Goal: Task Accomplishment & Management: Manage account settings

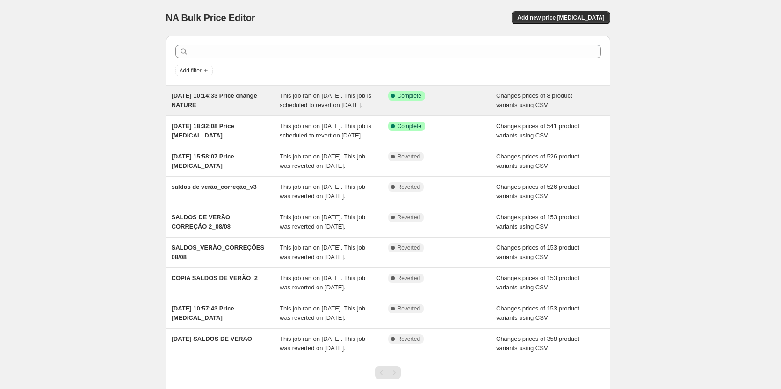
click at [346, 109] on span "This job ran on [DATE]. This job is scheduled to revert on [DATE]." at bounding box center [326, 100] width 92 height 16
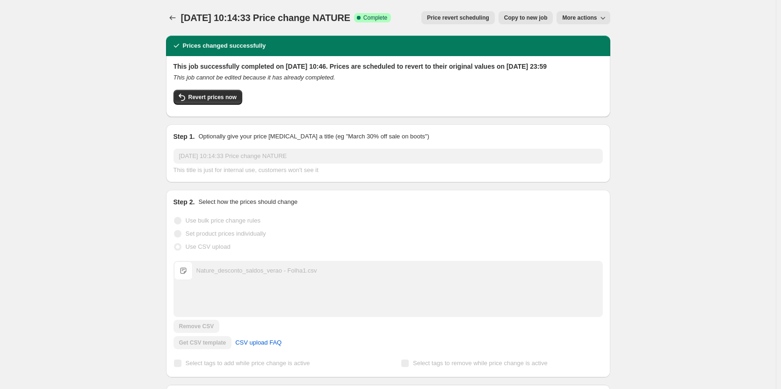
click at [185, 280] on span "Nature_desconto_saldos_verao - Folha1.csv" at bounding box center [183, 270] width 19 height 19
click at [231, 276] on div "Nature_desconto_saldos_verao - Folha1.csv" at bounding box center [256, 270] width 121 height 9
click at [174, 20] on icon "Price change jobs" at bounding box center [172, 17] width 9 height 9
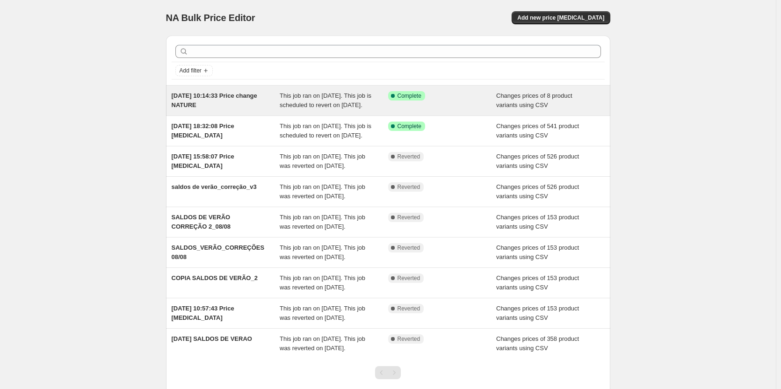
click at [208, 109] on div "[DATE] 10:14:33 Price change NATURE" at bounding box center [226, 100] width 109 height 19
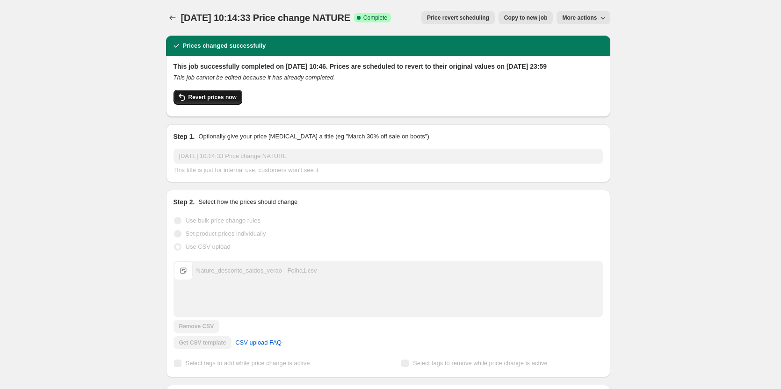
click at [225, 105] on button "Revert prices now" at bounding box center [208, 97] width 69 height 15
checkbox input "false"
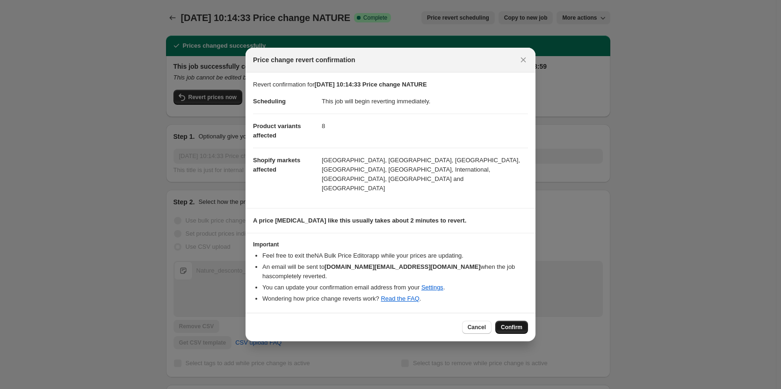
click at [509, 324] on span "Confirm" at bounding box center [512, 327] width 22 height 7
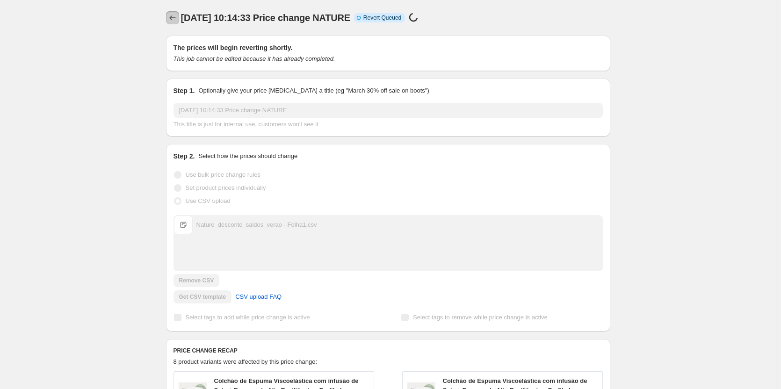
click at [175, 21] on icon "Price change jobs" at bounding box center [172, 17] width 9 height 9
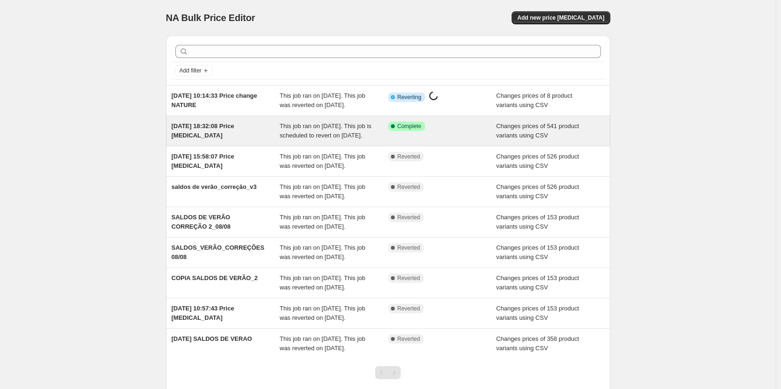
click at [302, 140] on div "This job ran on [DATE]. This job is scheduled to revert on [DATE]." at bounding box center [334, 131] width 109 height 19
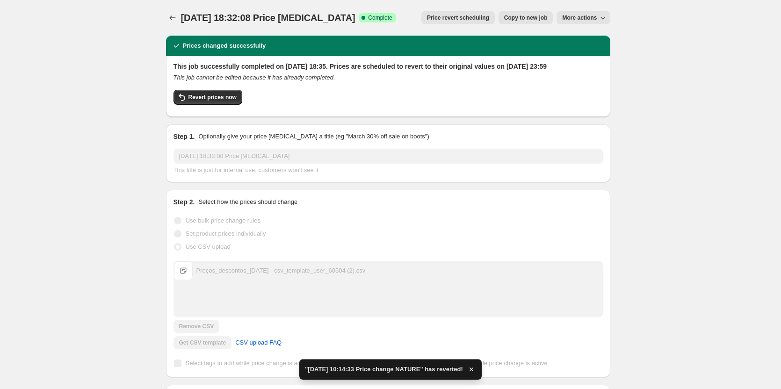
click at [188, 280] on span "Preços_descontos_[DATE] - csv_template_user_60504 (2).csv" at bounding box center [183, 270] width 19 height 19
click at [246, 276] on div "Preços_descontos_[DATE] - csv_template_user_60504 (2).csv" at bounding box center [280, 270] width 169 height 9
click at [239, 276] on div "Preços_descontos_[DATE] - csv_template_user_60504 (2).csv" at bounding box center [280, 270] width 169 height 9
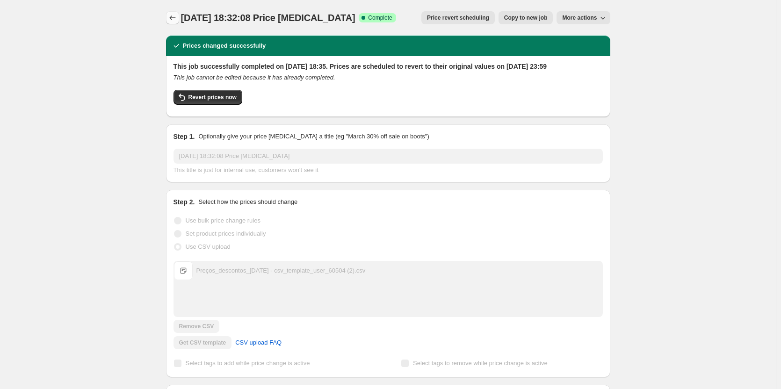
click at [177, 16] on icon "Price change jobs" at bounding box center [172, 17] width 9 height 9
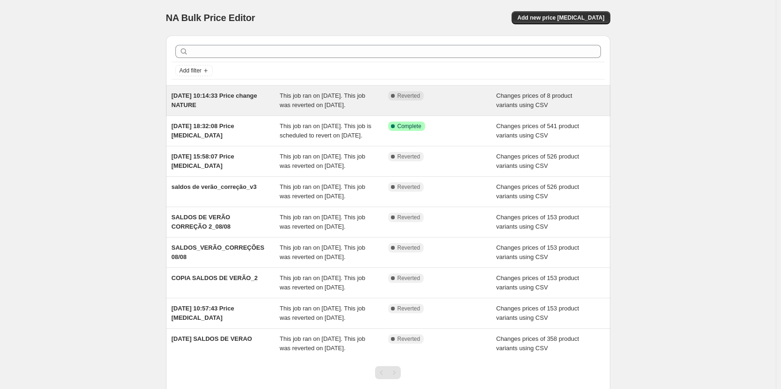
click at [382, 104] on div "This job ran on [DATE]. This job was reverted on [DATE]." at bounding box center [334, 100] width 109 height 19
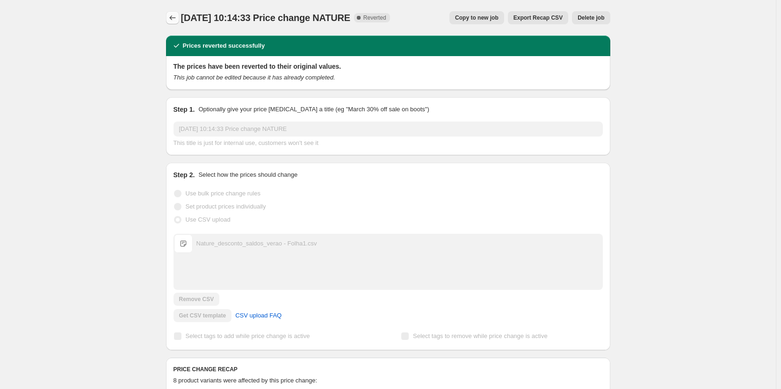
click at [177, 15] on icon "Price change jobs" at bounding box center [172, 17] width 9 height 9
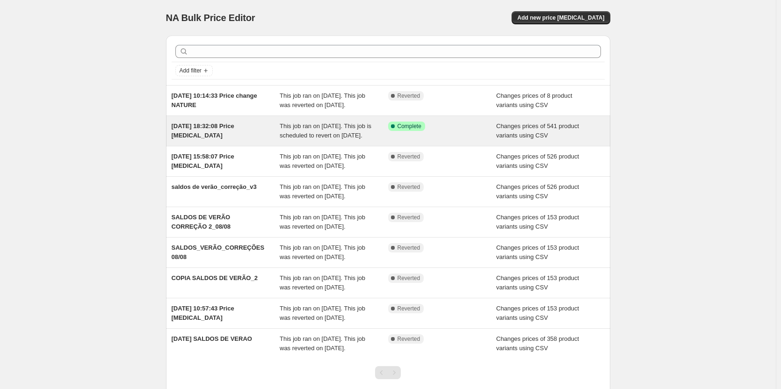
click at [249, 140] on div "[DATE] 18:32:08 Price [MEDICAL_DATA]" at bounding box center [226, 131] width 109 height 19
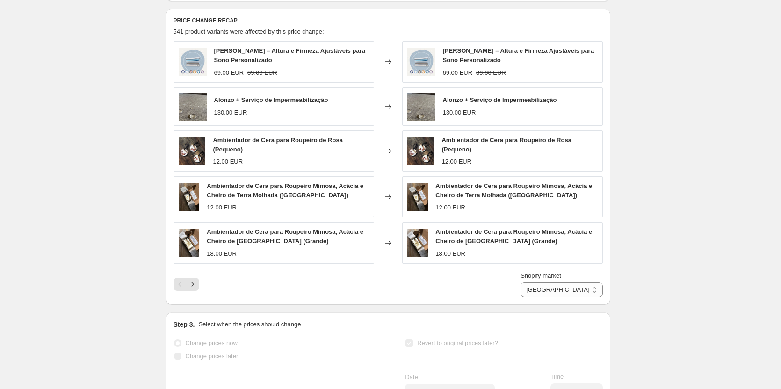
scroll to position [421, 0]
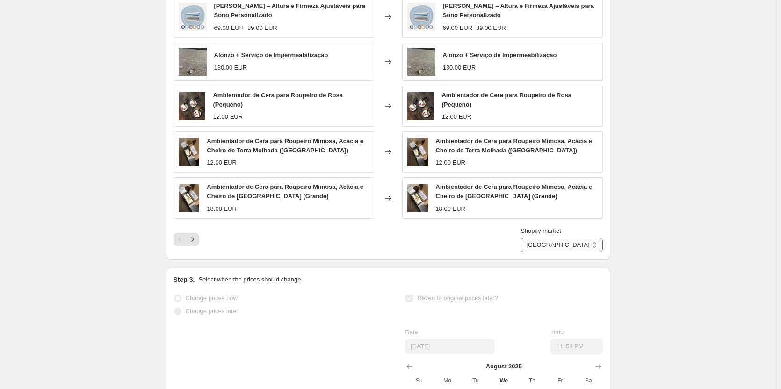
click at [591, 251] on select "[GEOGRAPHIC_DATA] [GEOGRAPHIC_DATA] [GEOGRAPHIC_DATA] Espanha Franca Internatio…" at bounding box center [562, 245] width 82 height 15
select select "83698057482"
click at [564, 238] on select "[GEOGRAPHIC_DATA] [GEOGRAPHIC_DATA] [GEOGRAPHIC_DATA] Espanha Franca Internatio…" at bounding box center [562, 245] width 82 height 15
click at [196, 244] on icon "Next" at bounding box center [192, 239] width 9 height 9
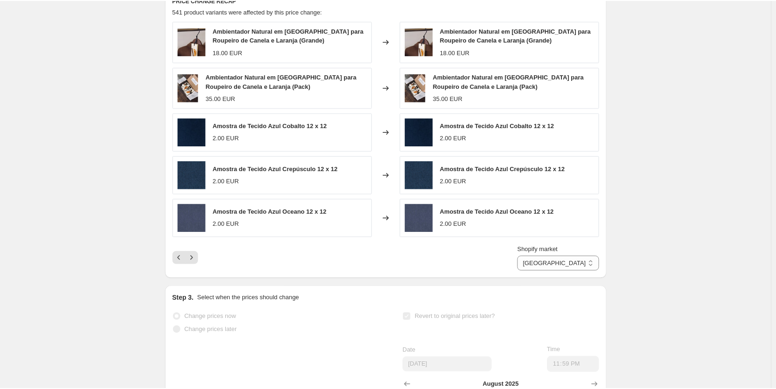
scroll to position [374, 0]
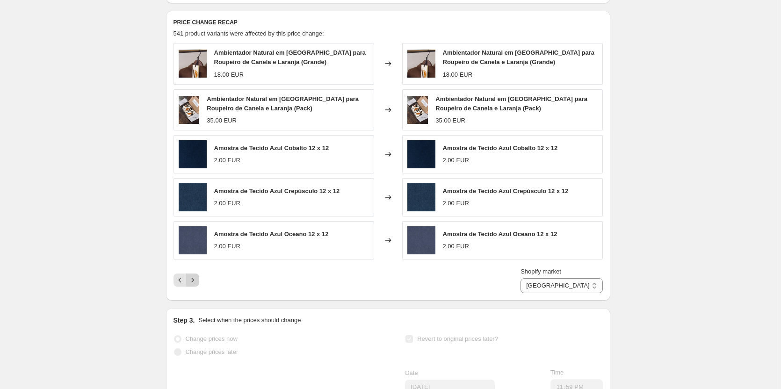
click at [193, 285] on icon "Next" at bounding box center [192, 280] width 9 height 9
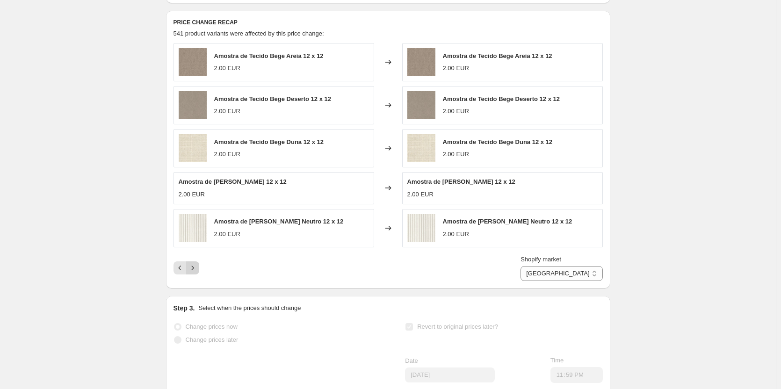
click at [196, 273] on icon "Next" at bounding box center [192, 267] width 9 height 9
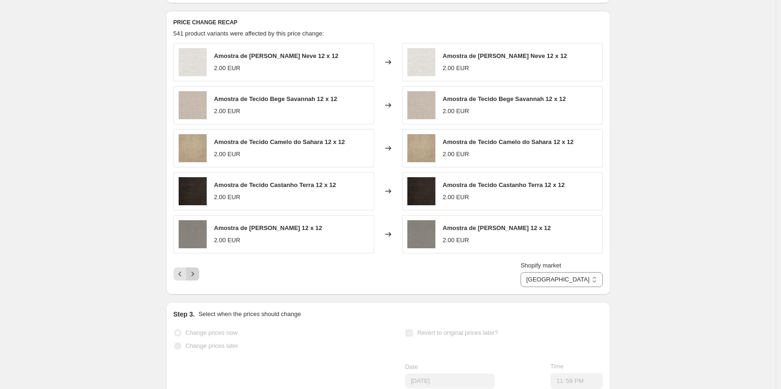
click at [196, 279] on icon "Next" at bounding box center [192, 273] width 9 height 9
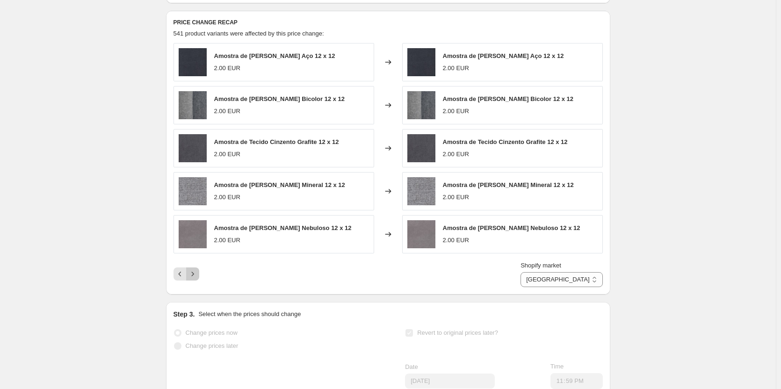
click at [196, 279] on icon "Next" at bounding box center [192, 273] width 9 height 9
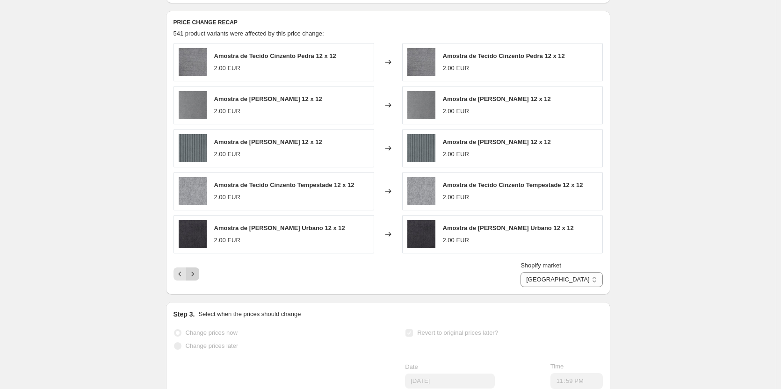
click at [196, 279] on icon "Next" at bounding box center [192, 273] width 9 height 9
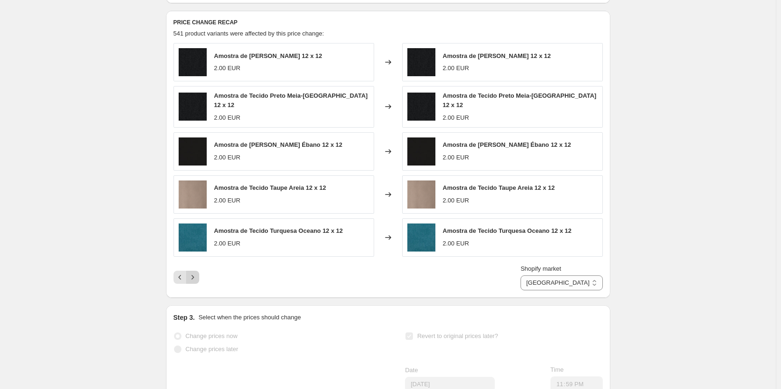
click at [196, 280] on icon "Next" at bounding box center [192, 277] width 9 height 9
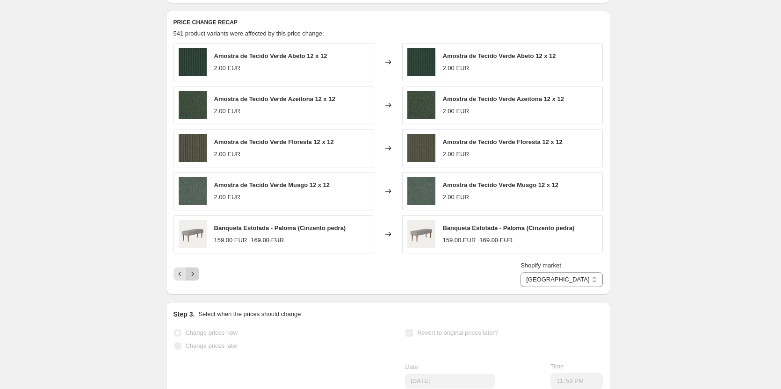
click at [196, 279] on icon "Next" at bounding box center [192, 273] width 9 height 9
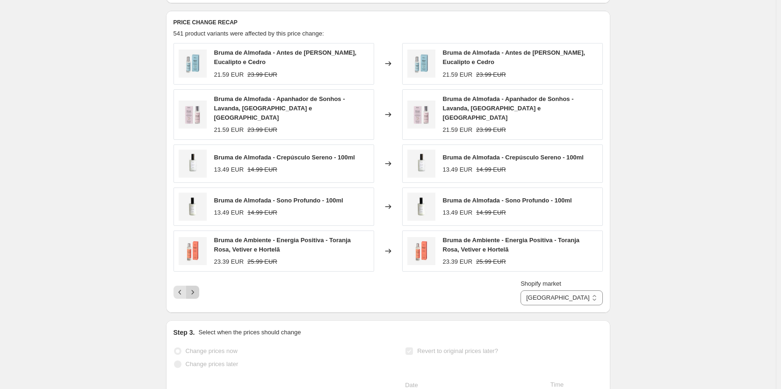
click at [196, 280] on div "Shopify market [GEOGRAPHIC_DATA] [GEOGRAPHIC_DATA] [GEOGRAPHIC_DATA] Espanha Fr…" at bounding box center [388, 292] width 429 height 26
click at [196, 290] on icon "Next" at bounding box center [192, 292] width 9 height 9
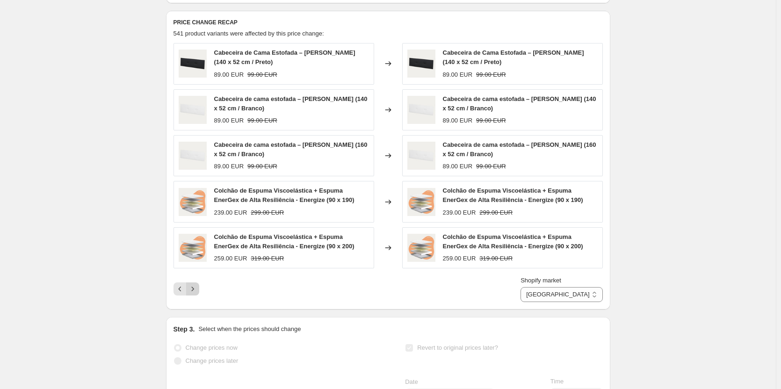
click at [196, 294] on icon "Next" at bounding box center [192, 288] width 9 height 9
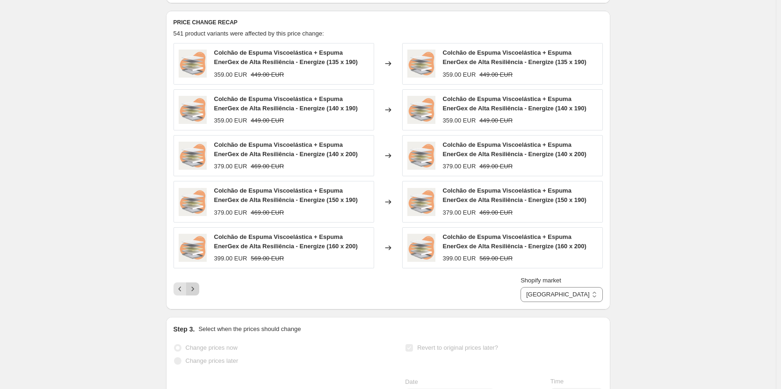
click at [196, 294] on icon "Next" at bounding box center [192, 288] width 9 height 9
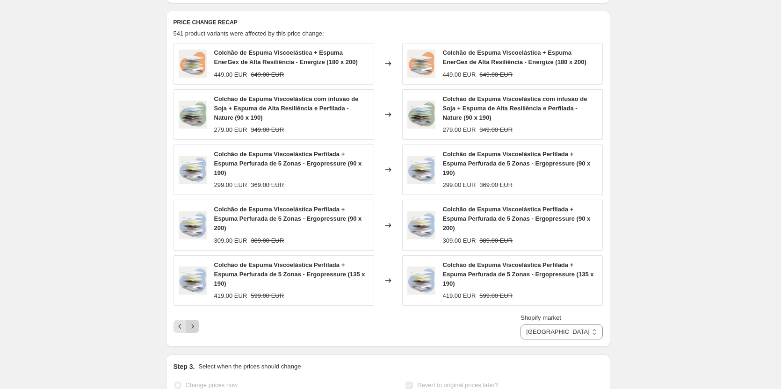
click at [196, 313] on div "Shopify market [GEOGRAPHIC_DATA] [GEOGRAPHIC_DATA] [GEOGRAPHIC_DATA] Espanha Fr…" at bounding box center [388, 326] width 429 height 26
click at [196, 322] on icon "Next" at bounding box center [192, 326] width 9 height 9
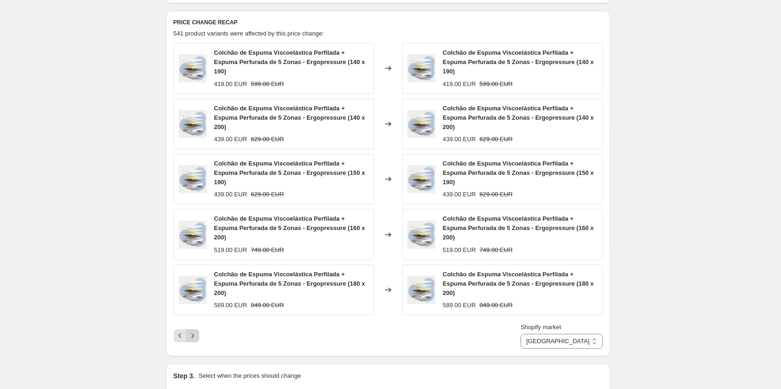
click at [196, 331] on icon "Next" at bounding box center [192, 335] width 9 height 9
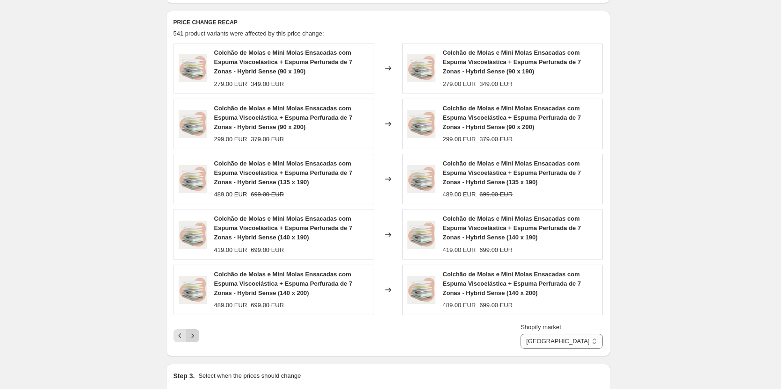
click at [195, 341] on icon "Next" at bounding box center [192, 335] width 9 height 9
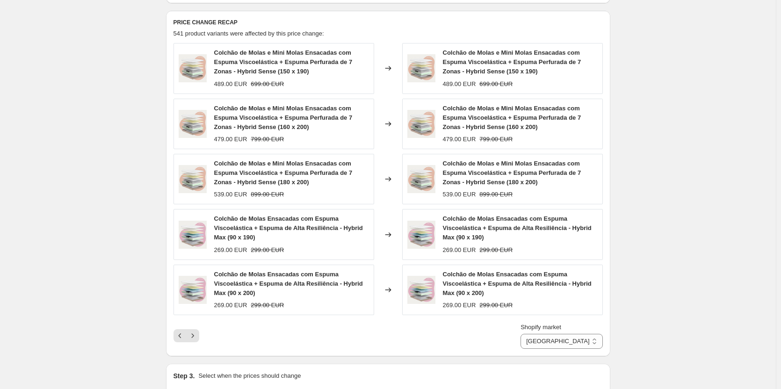
click at [198, 326] on div "Colchão de Molas e Mini Molas Ensacadas com Espuma Viscoelástica + Espuma Perfu…" at bounding box center [388, 196] width 429 height 306
click at [197, 341] on icon "Next" at bounding box center [192, 335] width 9 height 9
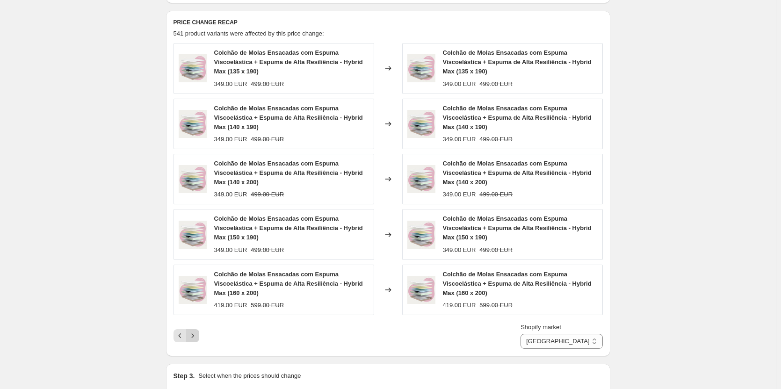
click at [194, 341] on icon "Next" at bounding box center [192, 335] width 9 height 9
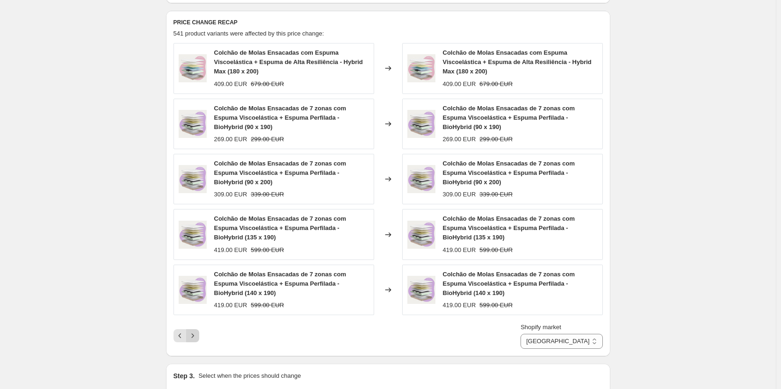
click at [194, 341] on icon "Next" at bounding box center [192, 335] width 9 height 9
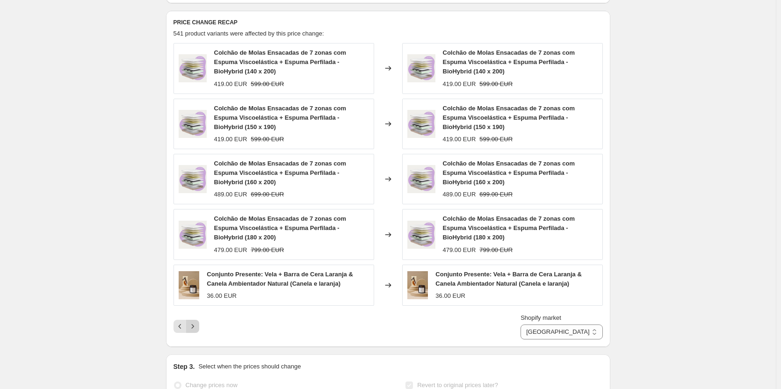
click at [194, 340] on div "Shopify market [GEOGRAPHIC_DATA] [GEOGRAPHIC_DATA] [GEOGRAPHIC_DATA] Espanha Fr…" at bounding box center [388, 326] width 429 height 26
click at [196, 331] on icon "Next" at bounding box center [192, 326] width 9 height 9
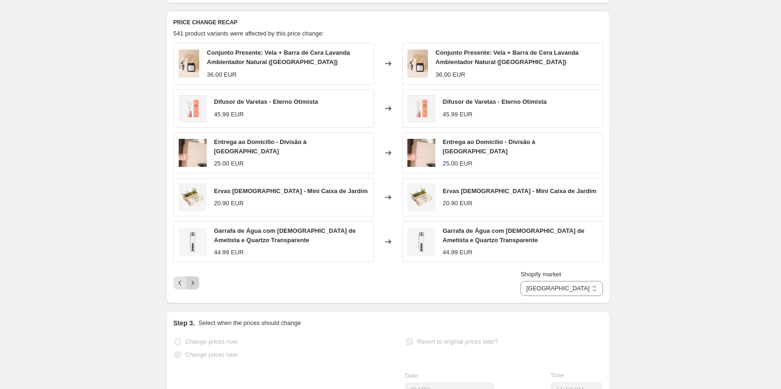
click at [196, 288] on icon "Next" at bounding box center [192, 282] width 9 height 9
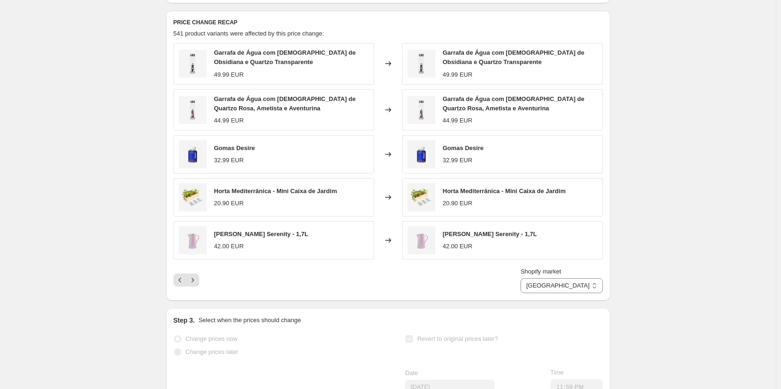
click at [196, 285] on icon "Next" at bounding box center [192, 280] width 9 height 9
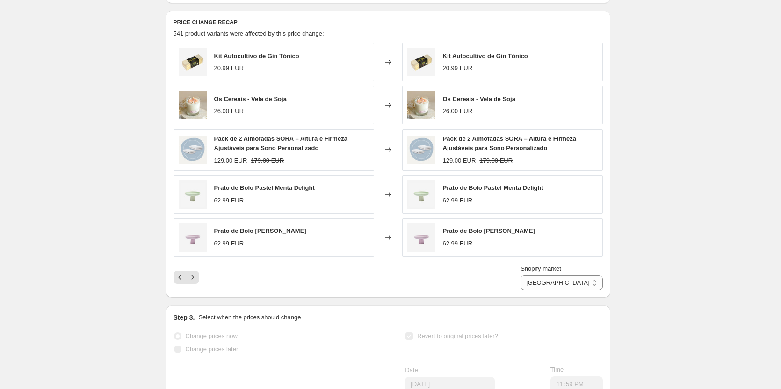
click at [196, 282] on icon "Next" at bounding box center [192, 277] width 9 height 9
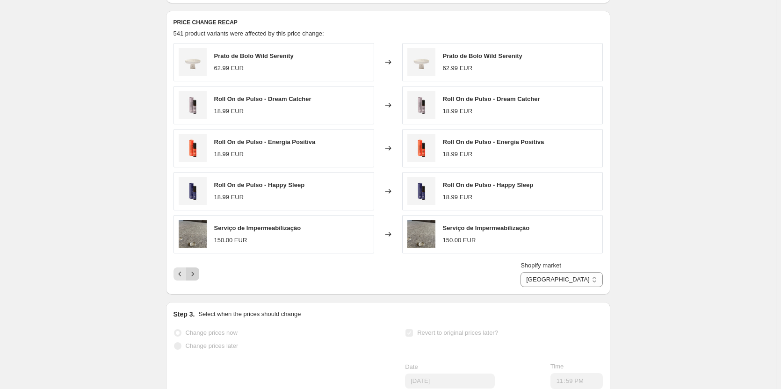
click at [197, 279] on icon "Next" at bounding box center [192, 273] width 9 height 9
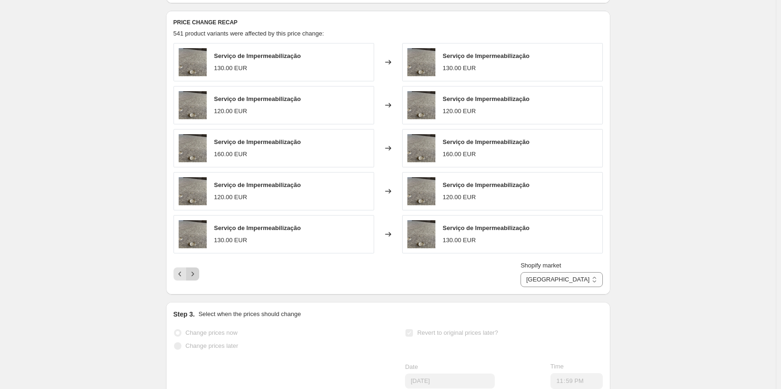
click at [197, 279] on icon "Next" at bounding box center [192, 273] width 9 height 9
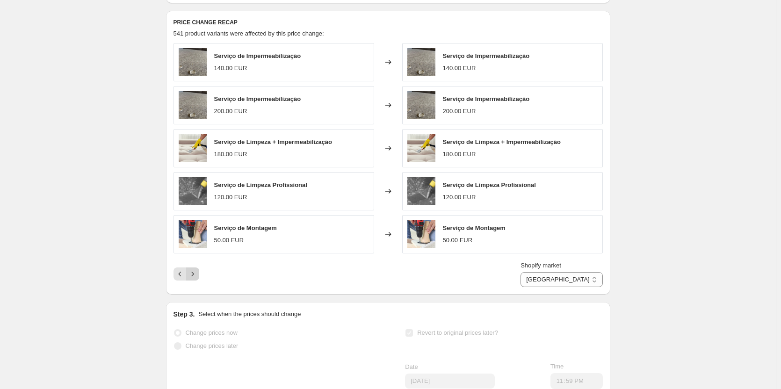
click at [197, 279] on icon "Next" at bounding box center [192, 273] width 9 height 9
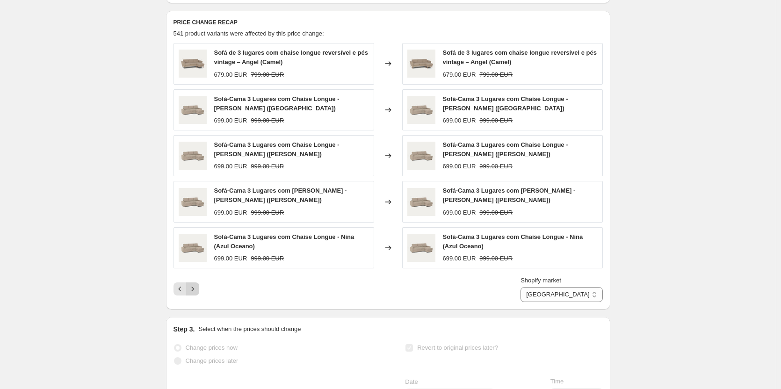
click at [196, 294] on icon "Next" at bounding box center [192, 288] width 9 height 9
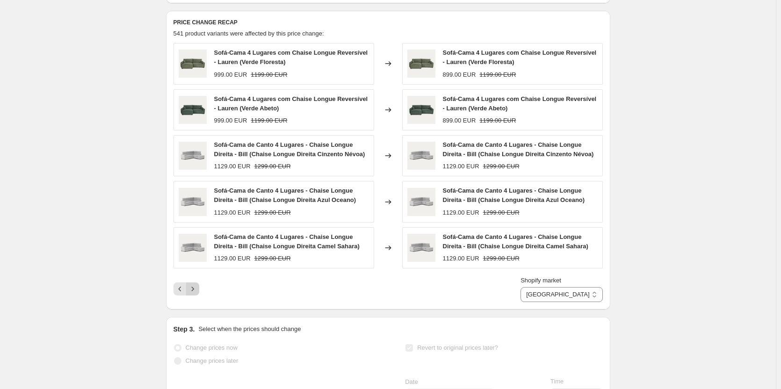
click at [195, 294] on icon "Next" at bounding box center [192, 288] width 9 height 9
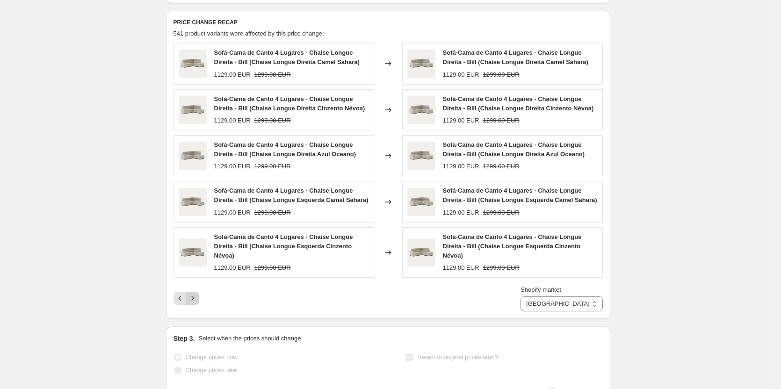
click at [199, 305] on button "Next" at bounding box center [192, 298] width 13 height 13
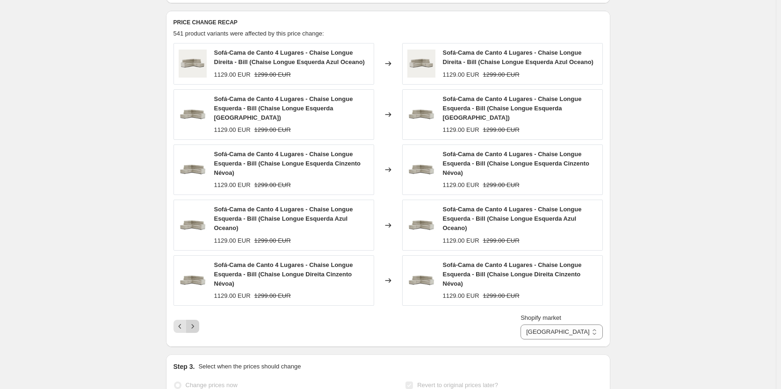
click at [196, 323] on icon "Next" at bounding box center [192, 326] width 9 height 9
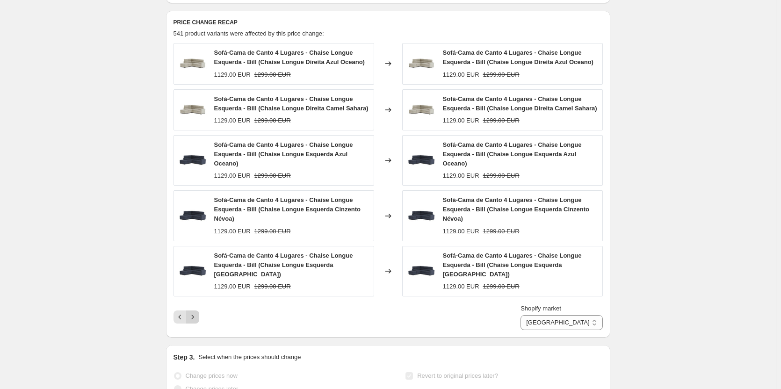
click at [196, 314] on icon "Next" at bounding box center [192, 316] width 9 height 9
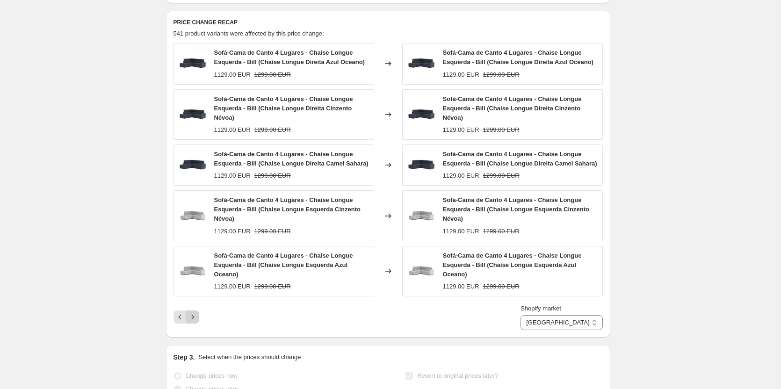
click at [196, 316] on icon "Next" at bounding box center [192, 316] width 9 height 9
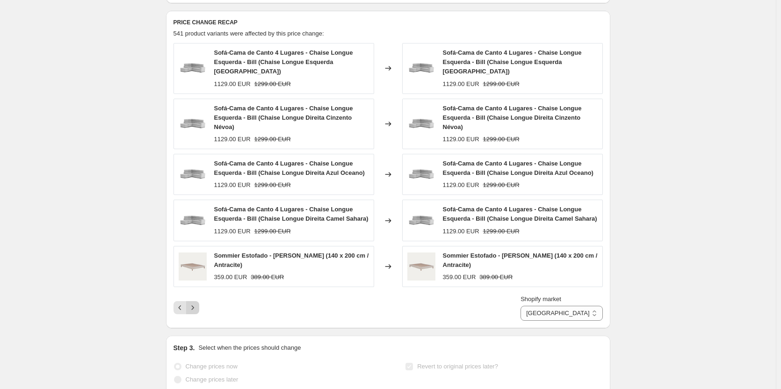
click at [196, 312] on icon "Next" at bounding box center [192, 307] width 9 height 9
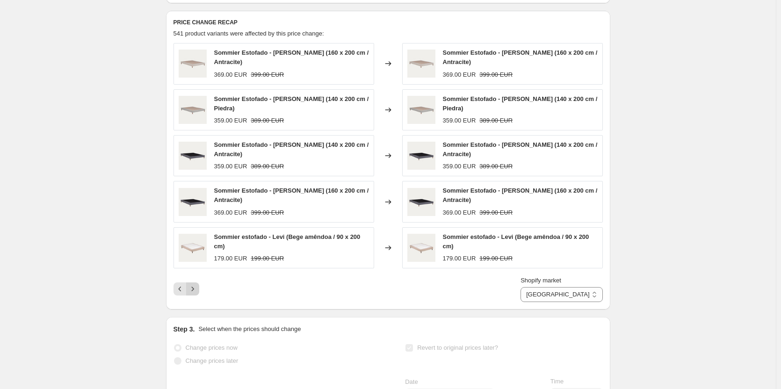
click at [196, 291] on icon "Next" at bounding box center [192, 288] width 9 height 9
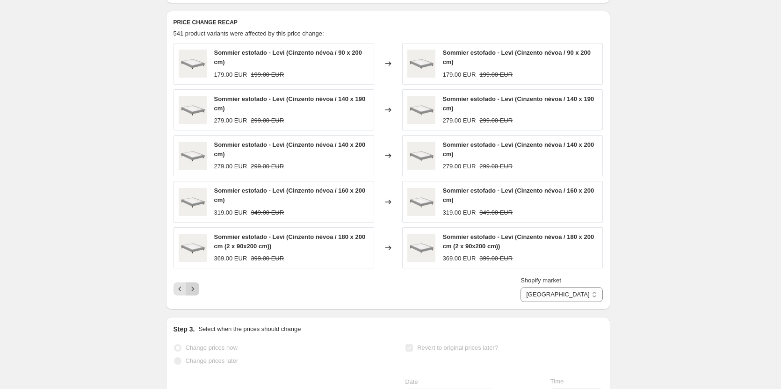
click at [196, 294] on icon "Next" at bounding box center [192, 288] width 9 height 9
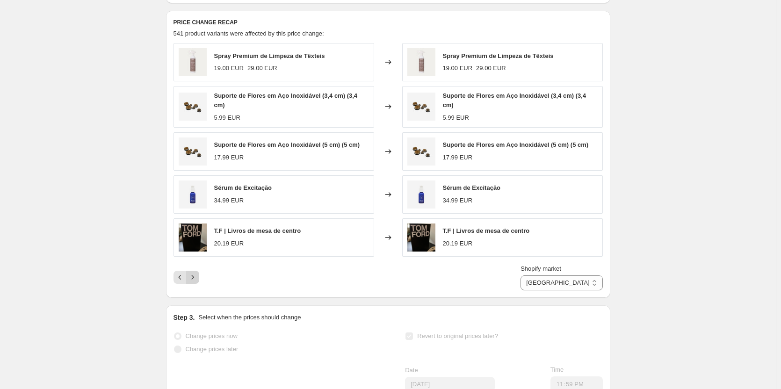
click at [197, 282] on icon "Next" at bounding box center [192, 277] width 9 height 9
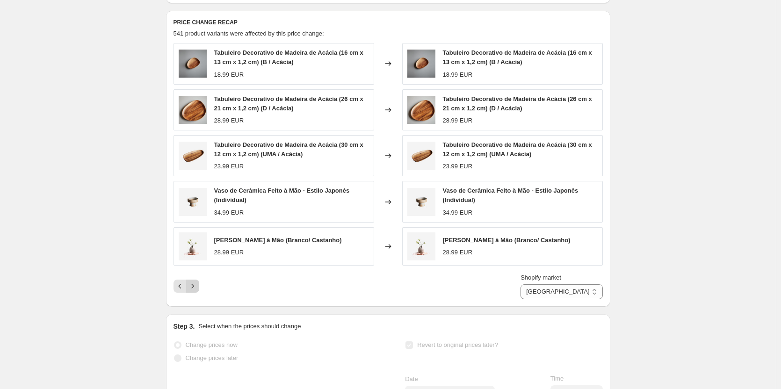
click at [197, 291] on icon "Next" at bounding box center [192, 286] width 9 height 9
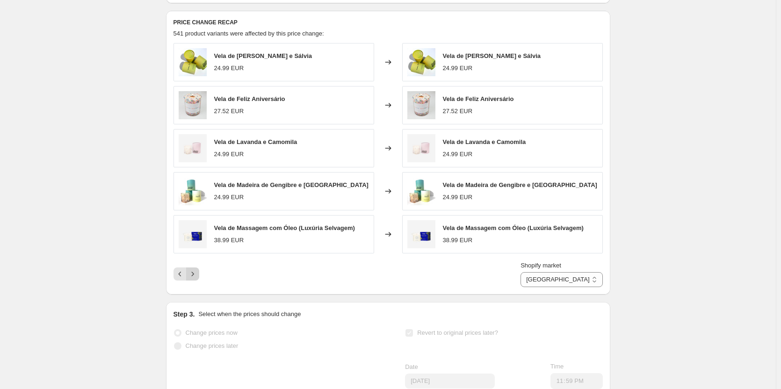
click at [194, 279] on icon "Next" at bounding box center [192, 273] width 9 height 9
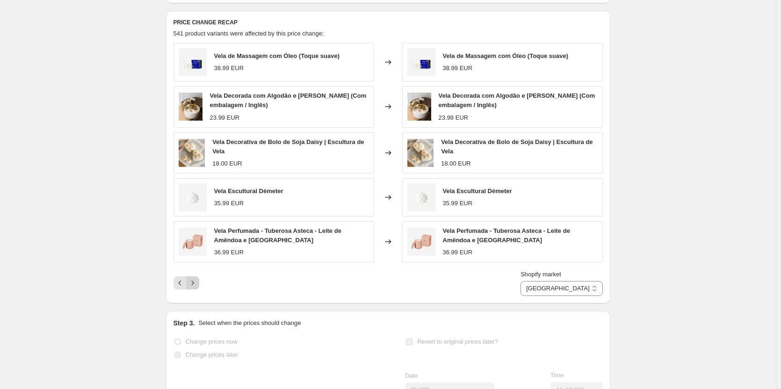
click at [197, 288] on icon "Next" at bounding box center [192, 282] width 9 height 9
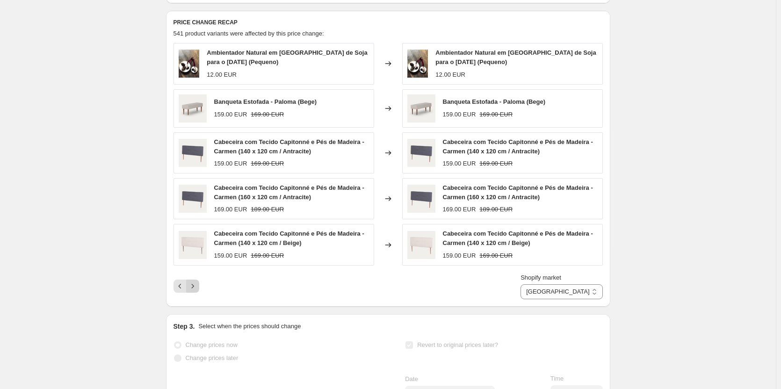
click at [197, 291] on icon "Next" at bounding box center [192, 286] width 9 height 9
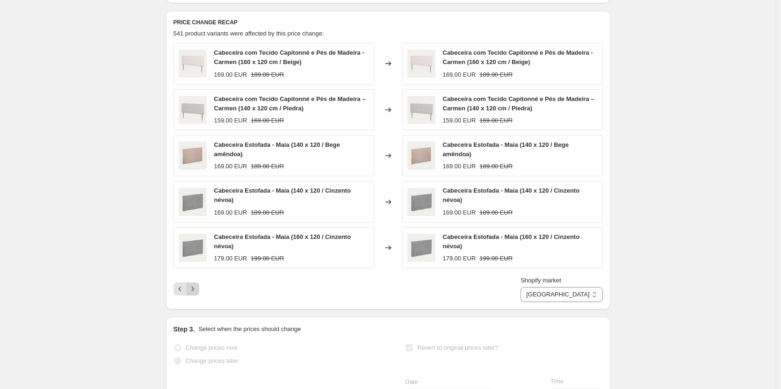
click at [197, 292] on button "Next" at bounding box center [192, 289] width 13 height 13
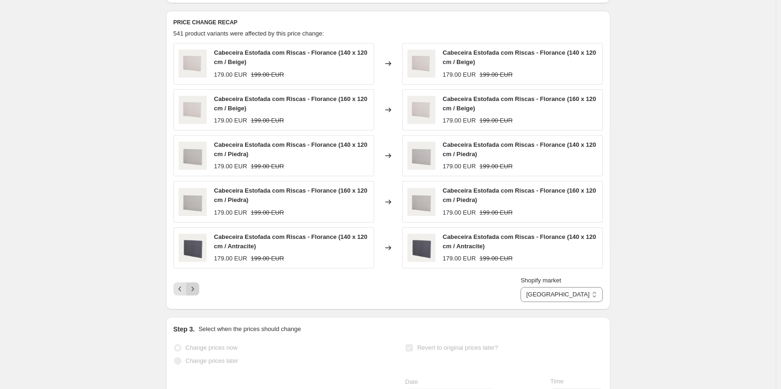
click at [197, 294] on icon "Next" at bounding box center [192, 288] width 9 height 9
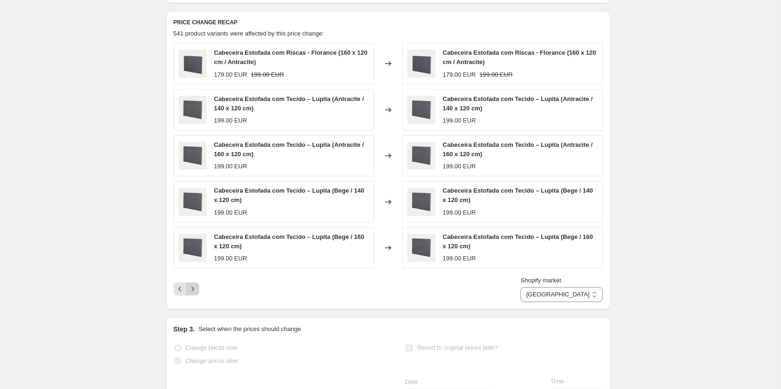
click at [197, 294] on icon "Next" at bounding box center [192, 288] width 9 height 9
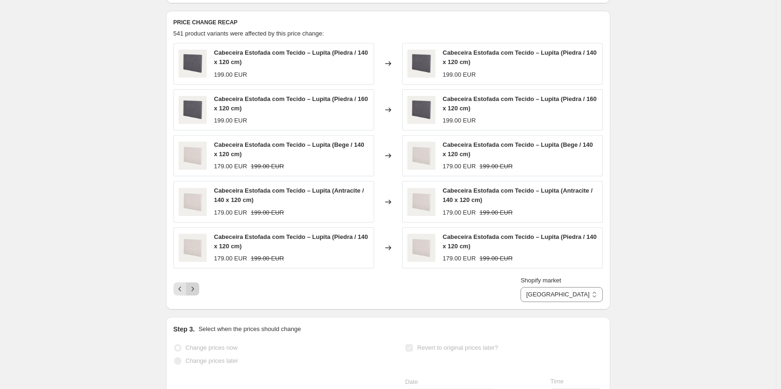
click at [197, 294] on icon "Next" at bounding box center [192, 288] width 9 height 9
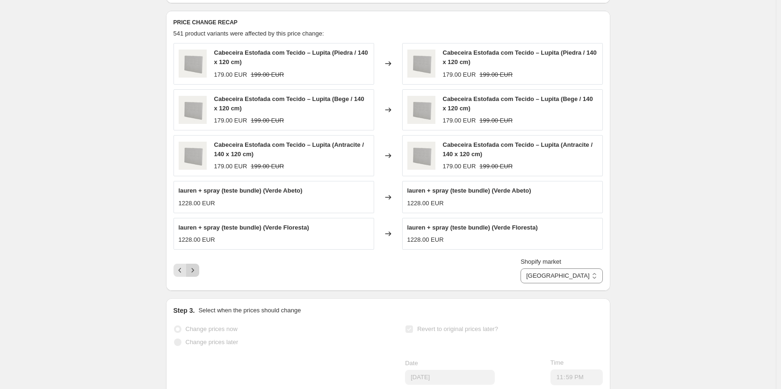
click at [195, 275] on icon "Next" at bounding box center [192, 270] width 9 height 9
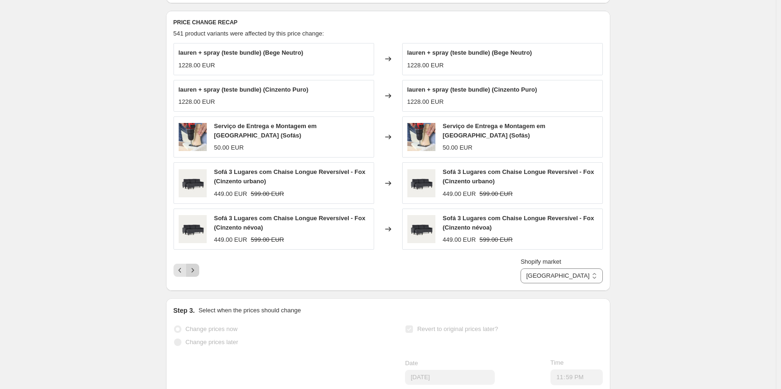
click at [195, 275] on icon "Next" at bounding box center [192, 270] width 9 height 9
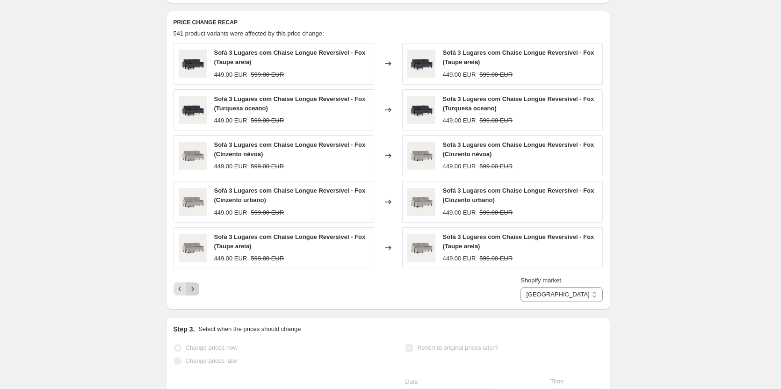
click at [197, 294] on icon "Next" at bounding box center [192, 288] width 9 height 9
click at [196, 294] on icon "Next" at bounding box center [192, 288] width 9 height 9
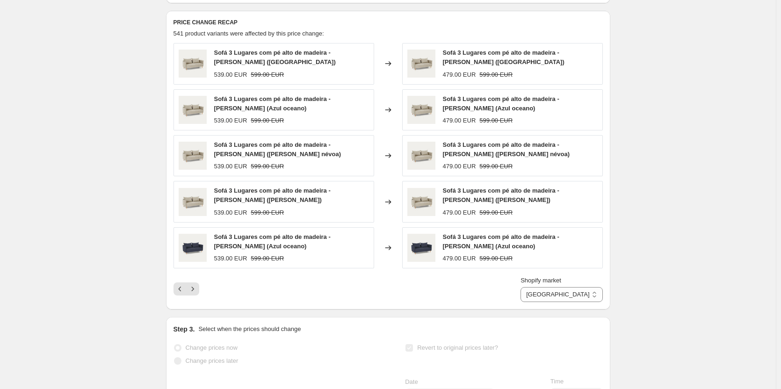
click at [196, 294] on icon "Next" at bounding box center [192, 288] width 9 height 9
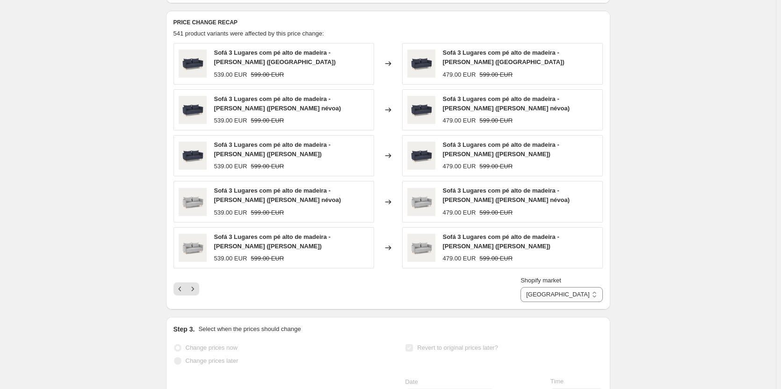
click at [196, 294] on icon "Next" at bounding box center [192, 288] width 9 height 9
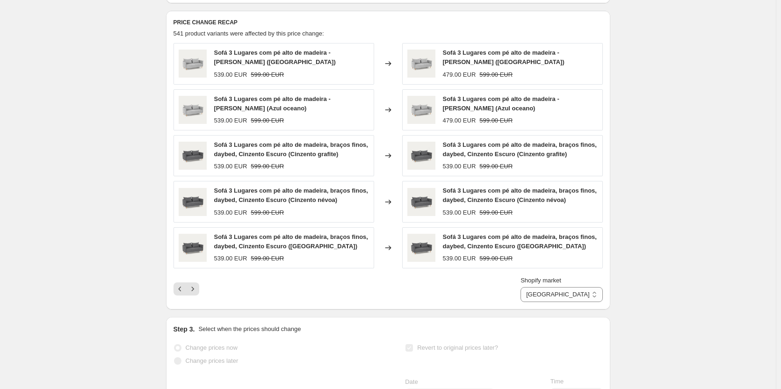
click at [196, 294] on icon "Next" at bounding box center [192, 288] width 9 height 9
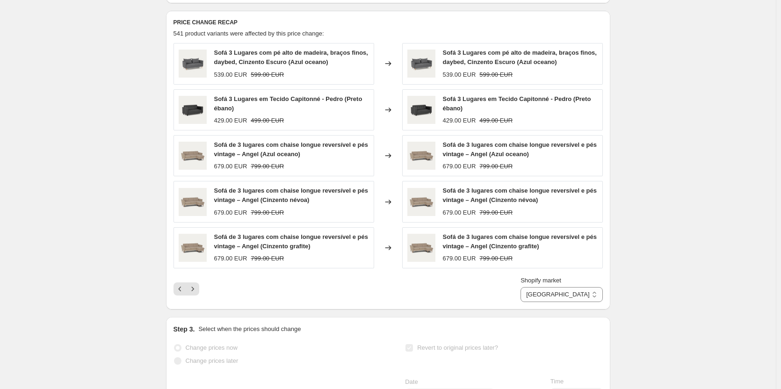
click at [196, 294] on icon "Next" at bounding box center [192, 288] width 9 height 9
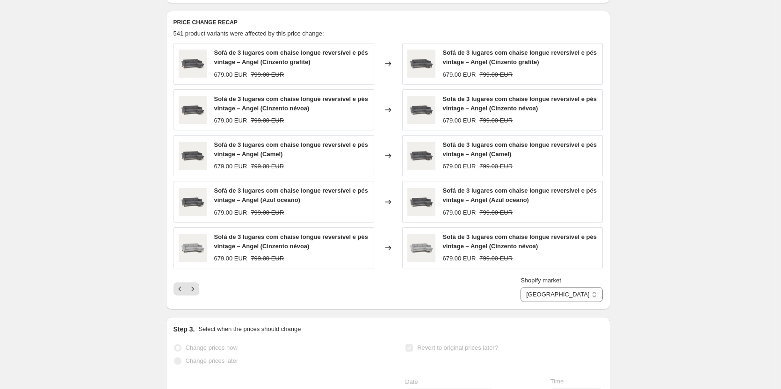
click at [196, 294] on icon "Next" at bounding box center [192, 288] width 9 height 9
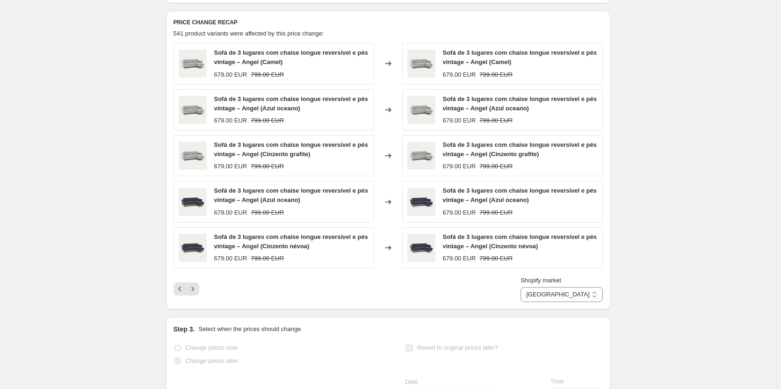
click at [196, 294] on icon "Next" at bounding box center [192, 288] width 9 height 9
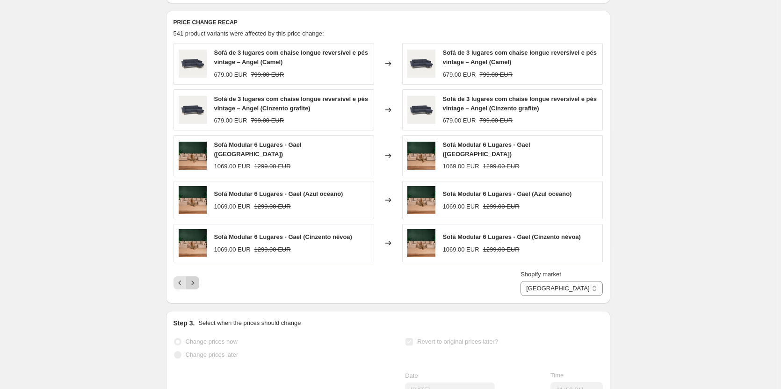
click at [196, 288] on icon "Next" at bounding box center [192, 282] width 9 height 9
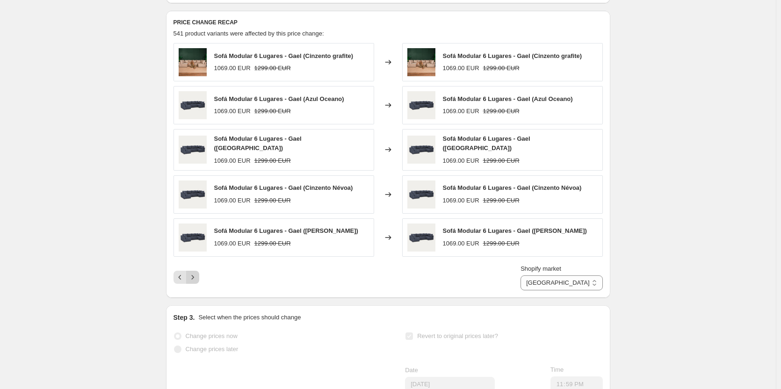
click at [196, 282] on icon "Next" at bounding box center [192, 277] width 9 height 9
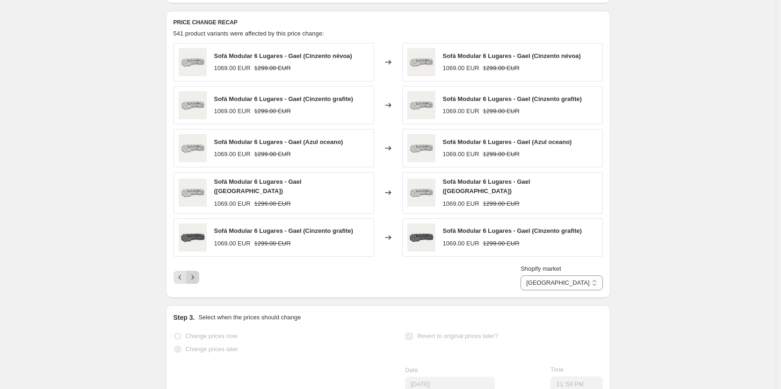
click at [196, 282] on icon "Next" at bounding box center [192, 277] width 9 height 9
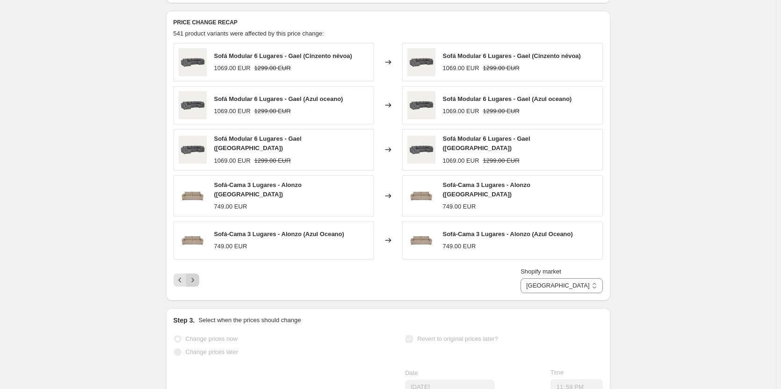
click at [196, 284] on icon "Next" at bounding box center [192, 280] width 9 height 9
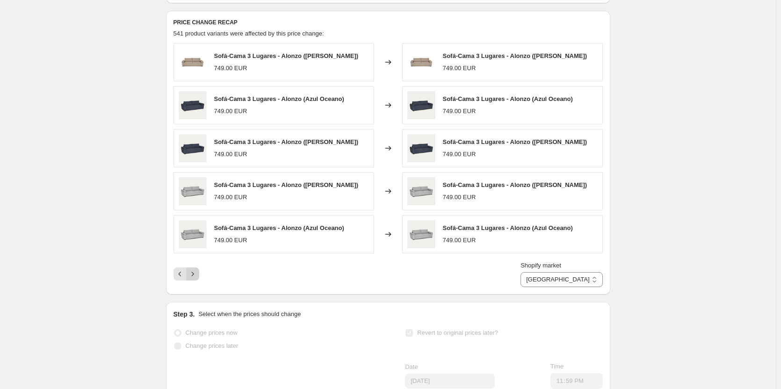
click at [196, 279] on icon "Next" at bounding box center [192, 273] width 9 height 9
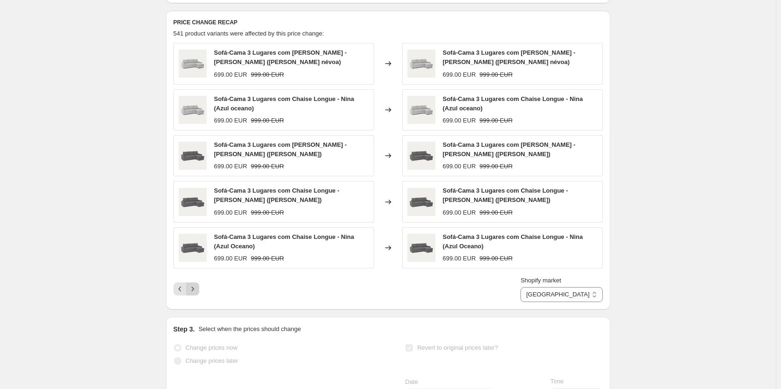
click at [196, 294] on button "Next" at bounding box center [192, 289] width 13 height 13
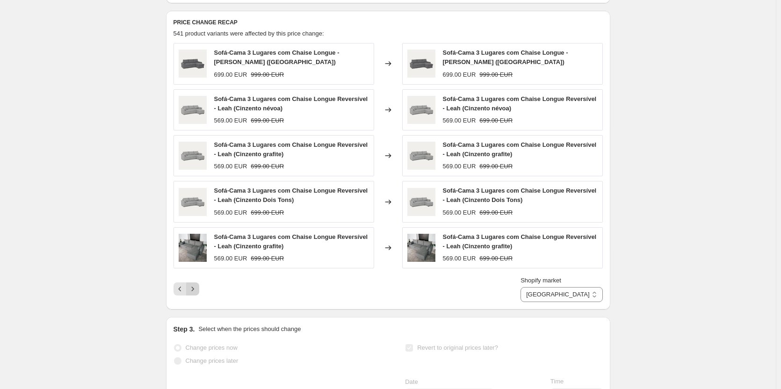
click at [196, 294] on icon "Next" at bounding box center [192, 288] width 9 height 9
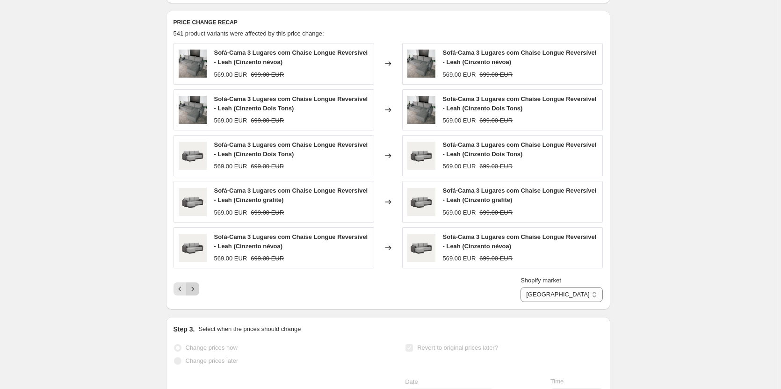
click at [196, 294] on icon "Next" at bounding box center [192, 288] width 9 height 9
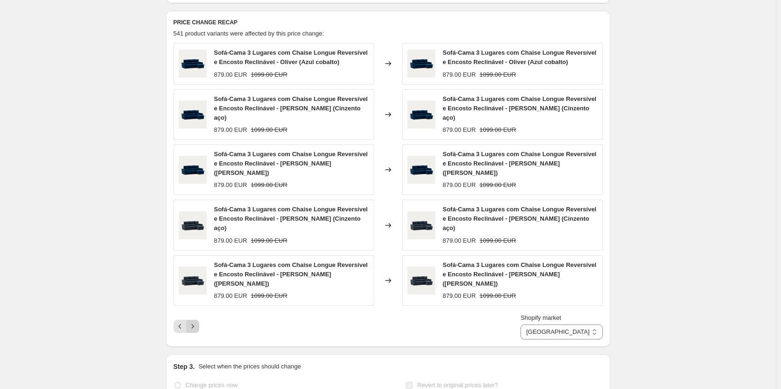
click at [196, 322] on icon "Next" at bounding box center [192, 326] width 9 height 9
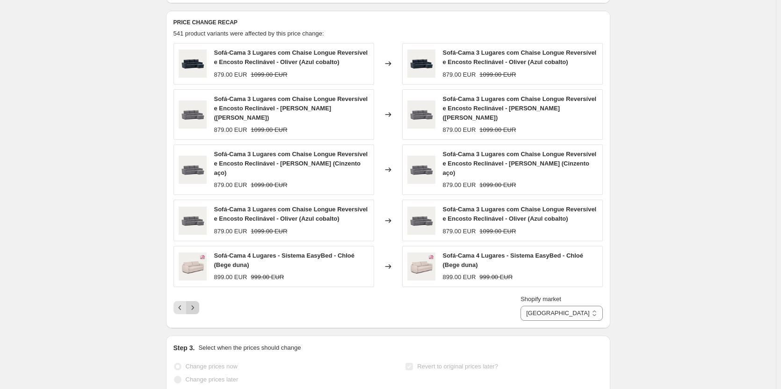
click at [196, 303] on icon "Next" at bounding box center [192, 307] width 9 height 9
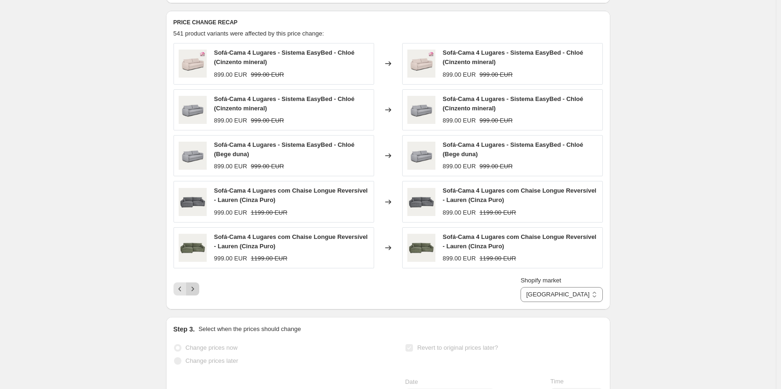
click at [196, 294] on icon "Next" at bounding box center [192, 288] width 9 height 9
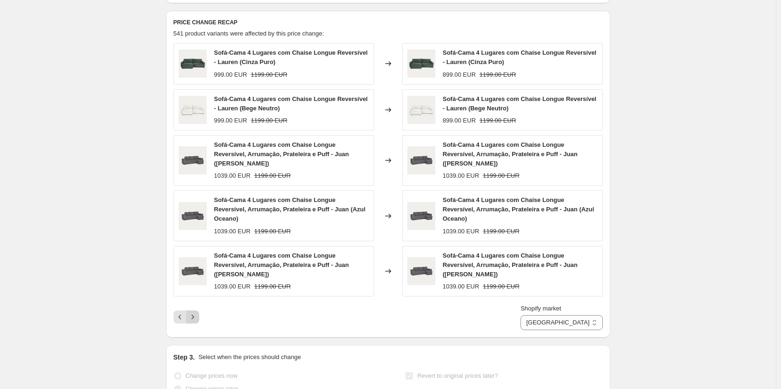
click at [196, 312] on icon "Next" at bounding box center [192, 316] width 9 height 9
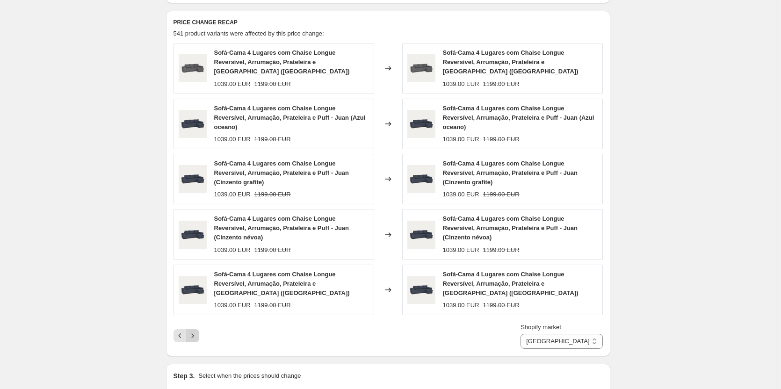
click at [196, 331] on icon "Next" at bounding box center [192, 335] width 9 height 9
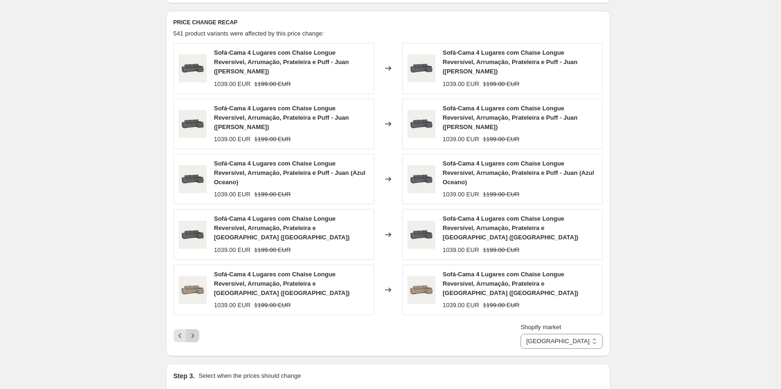
click at [196, 331] on icon "Next" at bounding box center [192, 335] width 9 height 9
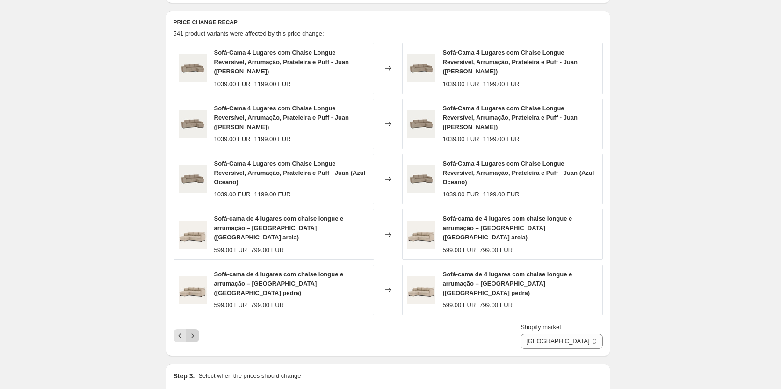
click at [196, 331] on icon "Next" at bounding box center [192, 335] width 9 height 9
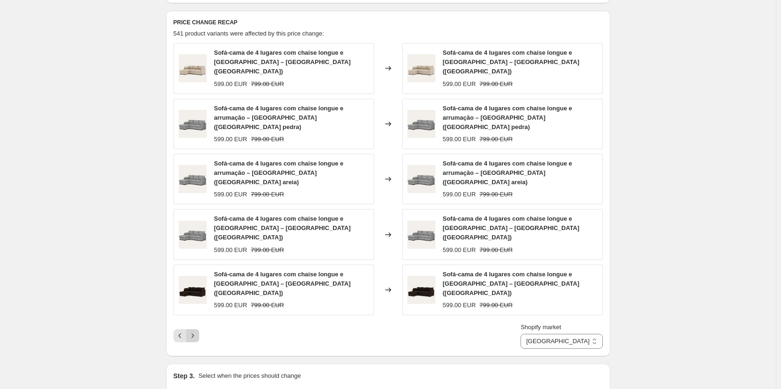
click at [196, 331] on icon "Next" at bounding box center [192, 335] width 9 height 9
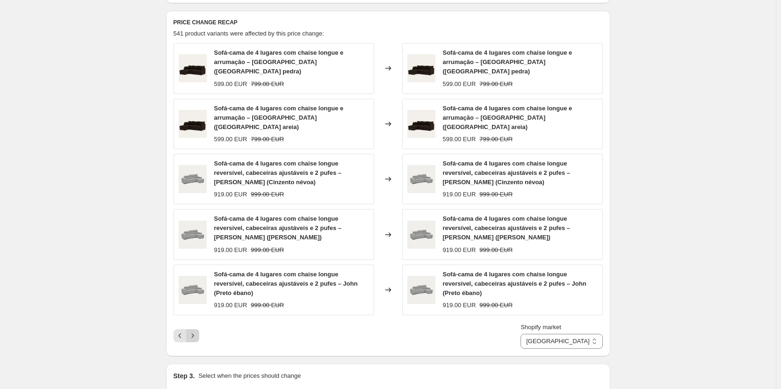
click at [196, 298] on div "Sofá-cama de 4 lugares com chaise longue e arrumação – [GEOGRAPHIC_DATA] (Cinze…" at bounding box center [388, 196] width 429 height 306
click at [197, 331] on icon "Next" at bounding box center [192, 335] width 9 height 9
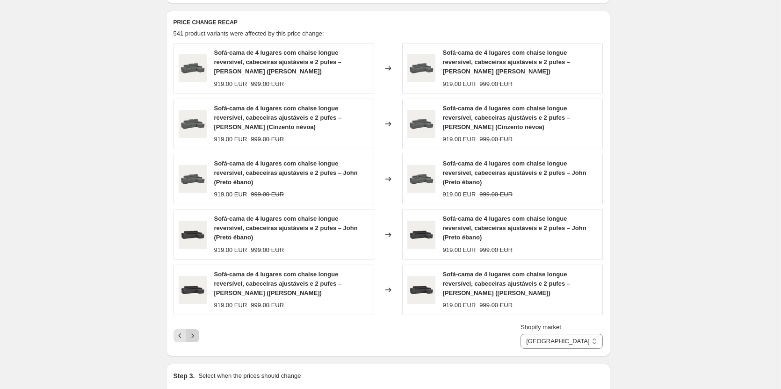
click at [194, 331] on icon "Next" at bounding box center [192, 335] width 9 height 9
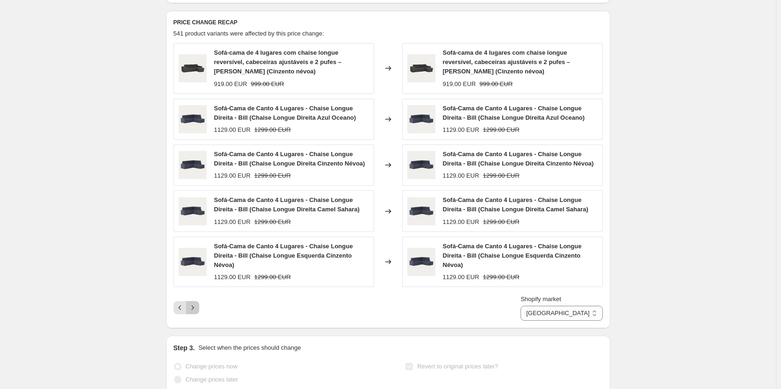
click at [195, 312] on icon "Next" at bounding box center [192, 307] width 9 height 9
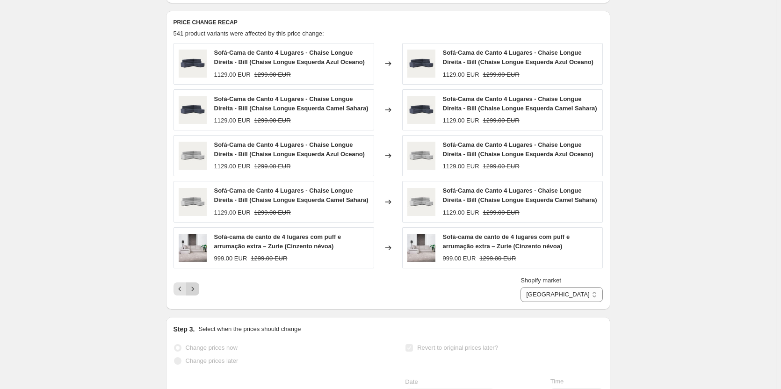
click at [194, 294] on icon "Next" at bounding box center [192, 288] width 9 height 9
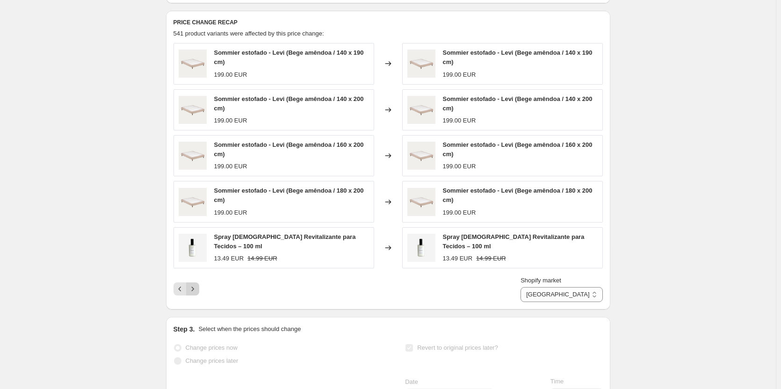
click at [194, 294] on icon "Next" at bounding box center [192, 288] width 9 height 9
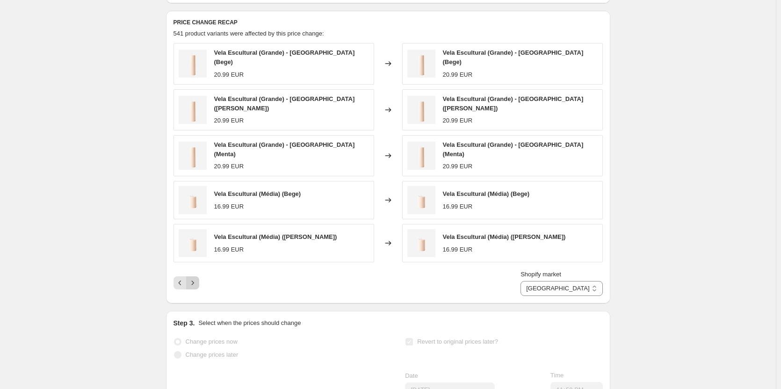
click at [192, 285] on icon "Next" at bounding box center [192, 282] width 9 height 9
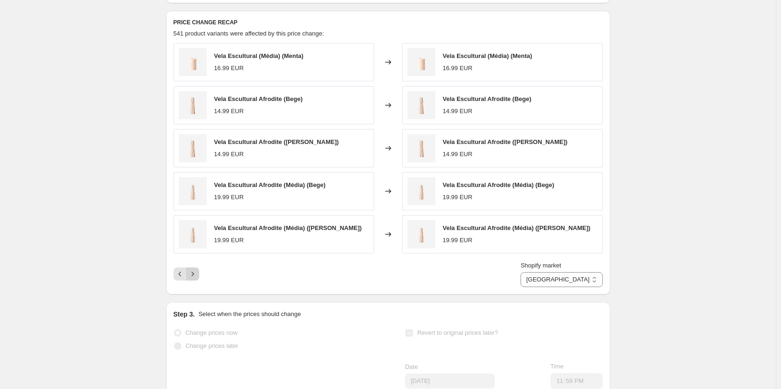
click at [194, 279] on icon "Next" at bounding box center [192, 273] width 9 height 9
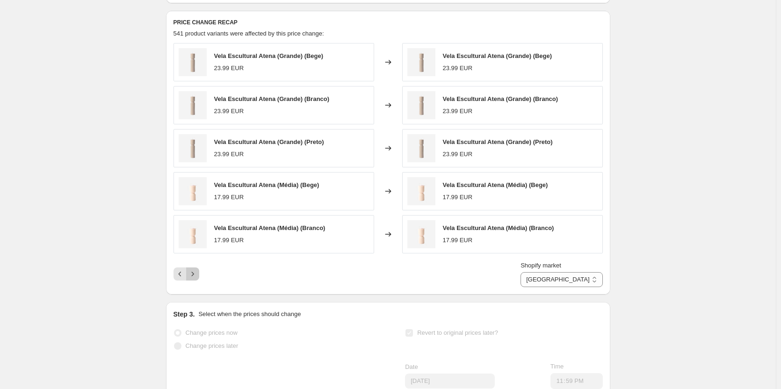
click at [194, 279] on icon "Next" at bounding box center [192, 273] width 9 height 9
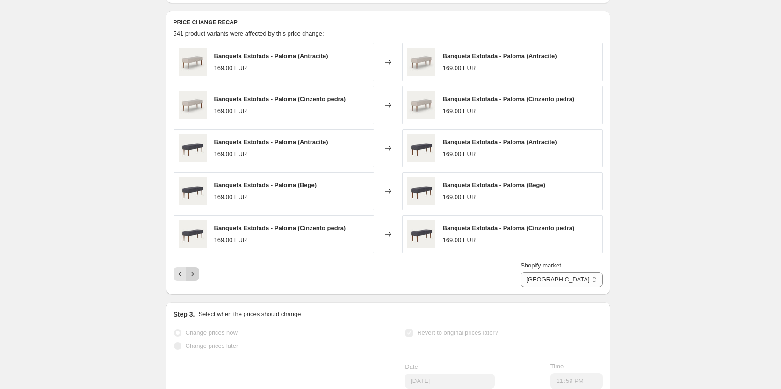
click at [194, 279] on icon "Next" at bounding box center [192, 273] width 9 height 9
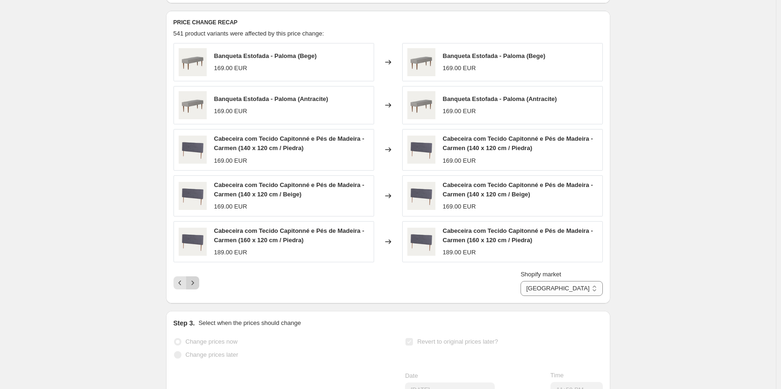
click at [194, 283] on div "Shopify market [GEOGRAPHIC_DATA] [GEOGRAPHIC_DATA] [GEOGRAPHIC_DATA] Espanha Fr…" at bounding box center [388, 283] width 429 height 26
click at [194, 288] on icon "Next" at bounding box center [192, 282] width 9 height 9
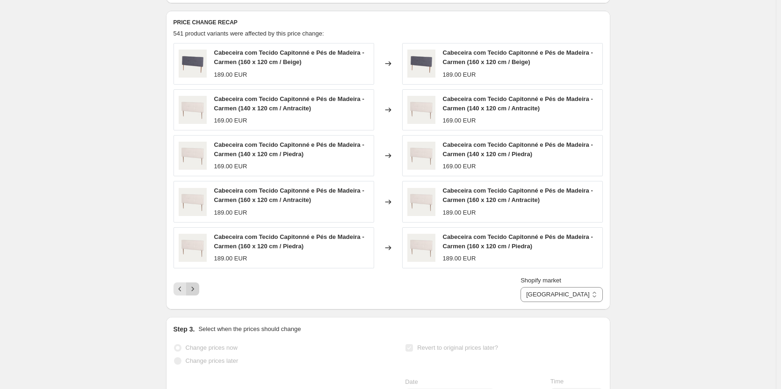
click at [194, 294] on icon "Next" at bounding box center [192, 288] width 9 height 9
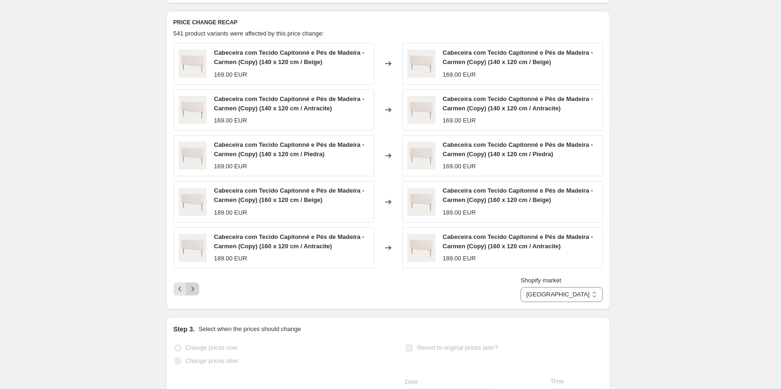
click at [194, 294] on icon "Next" at bounding box center [192, 288] width 9 height 9
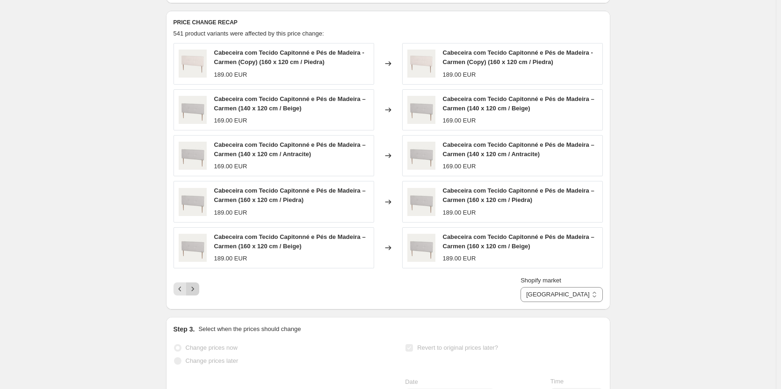
click at [194, 294] on icon "Next" at bounding box center [192, 288] width 9 height 9
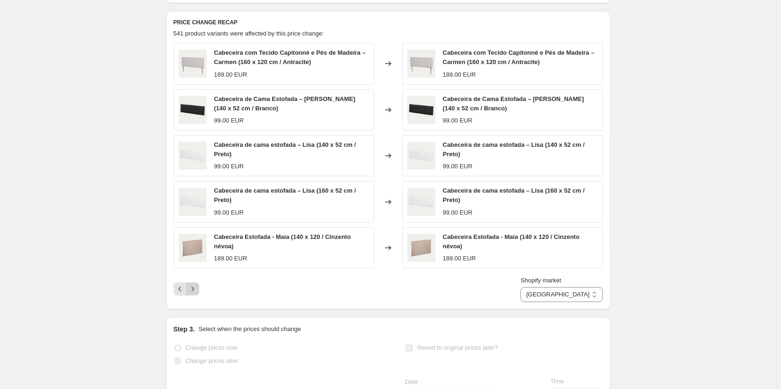
click at [194, 294] on icon "Next" at bounding box center [192, 288] width 9 height 9
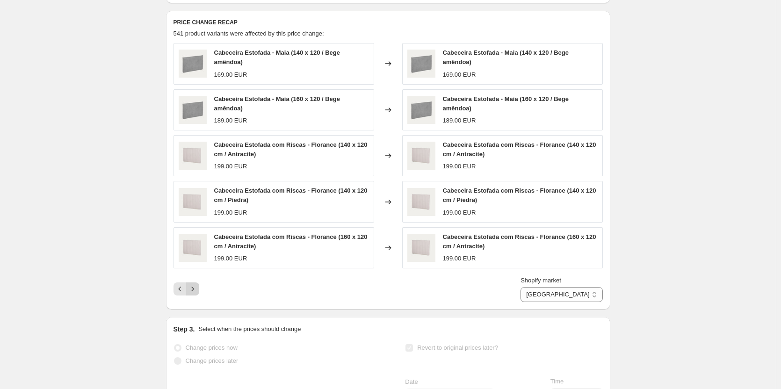
click at [194, 294] on icon "Next" at bounding box center [192, 288] width 9 height 9
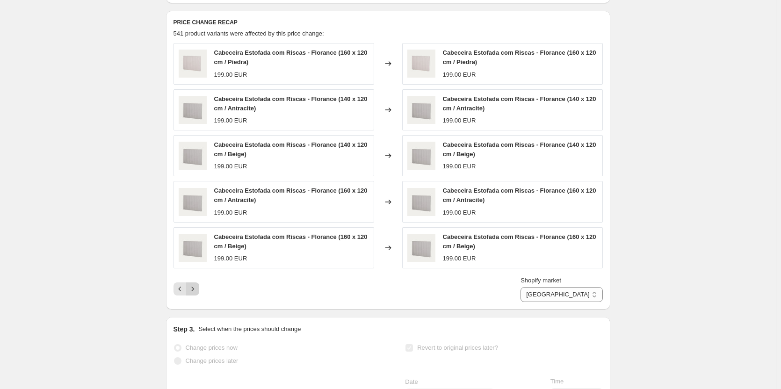
click at [194, 294] on icon "Next" at bounding box center [192, 288] width 9 height 9
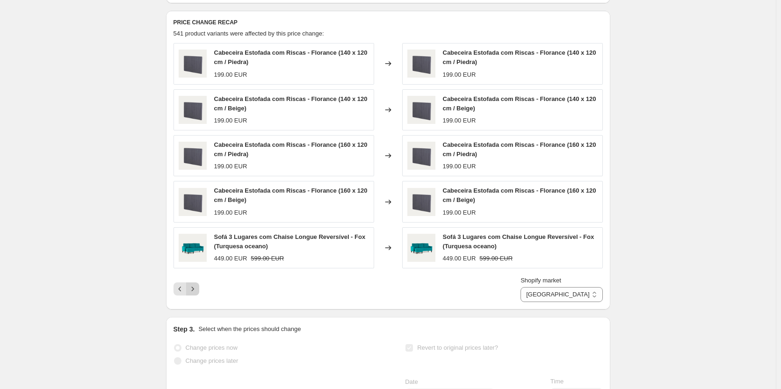
click at [194, 294] on icon "Next" at bounding box center [192, 288] width 9 height 9
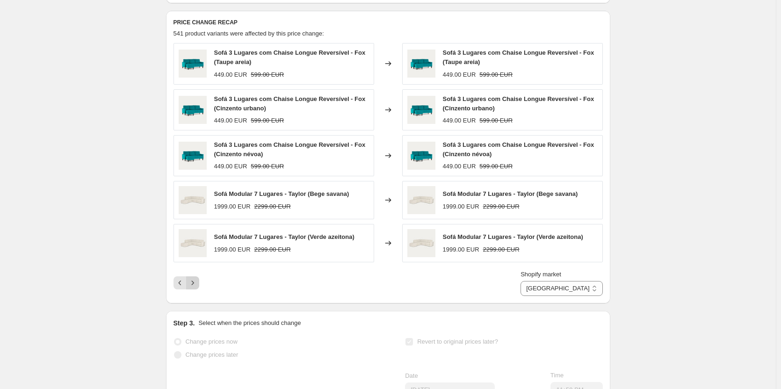
click at [194, 288] on icon "Next" at bounding box center [192, 282] width 9 height 9
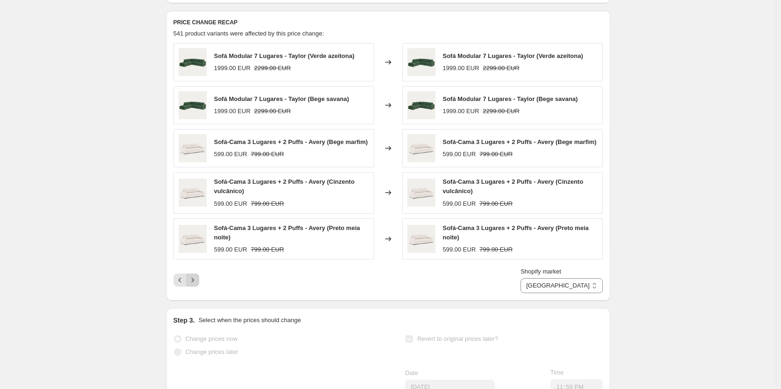
click at [194, 287] on button "Next" at bounding box center [192, 280] width 13 height 13
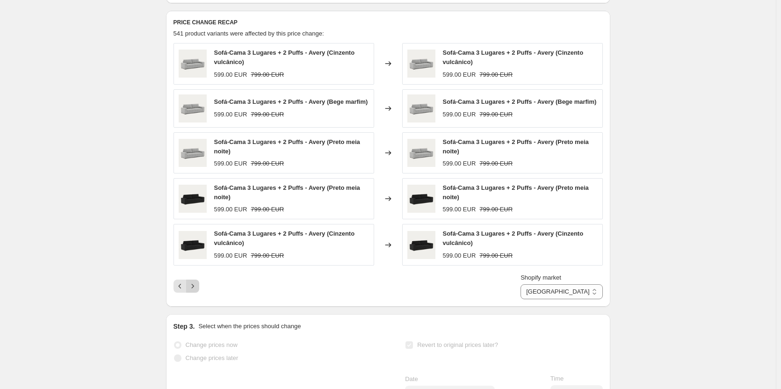
click at [194, 291] on icon "Next" at bounding box center [192, 286] width 9 height 9
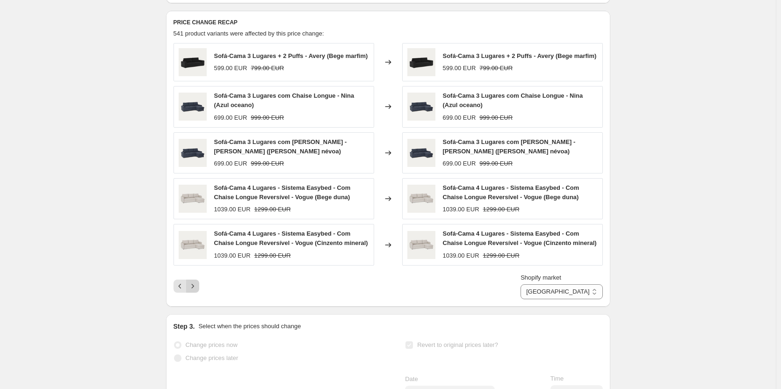
click at [194, 291] on icon "Next" at bounding box center [192, 286] width 9 height 9
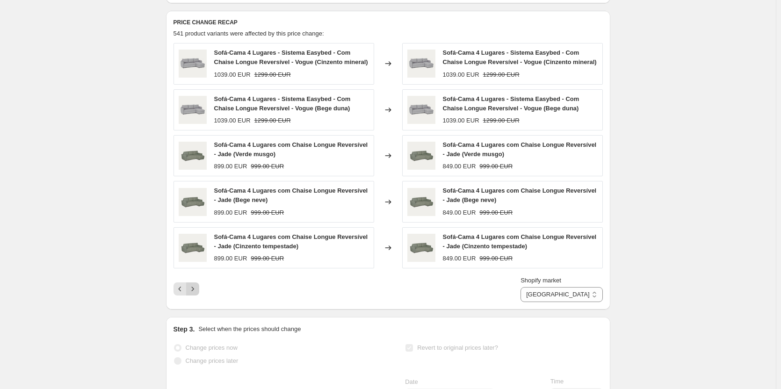
click at [194, 294] on icon "Next" at bounding box center [192, 288] width 9 height 9
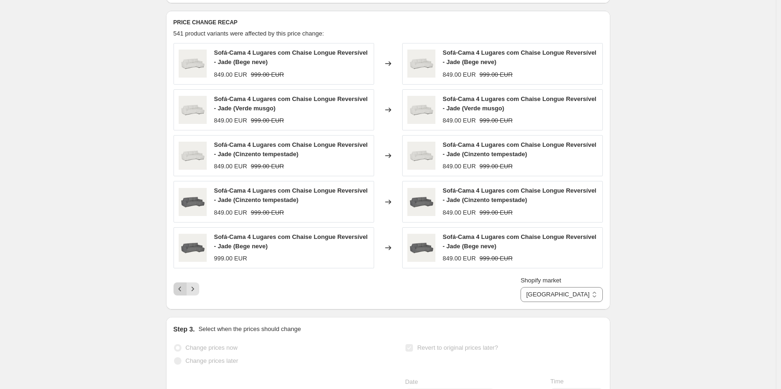
click at [184, 294] on icon "Previous" at bounding box center [179, 288] width 9 height 9
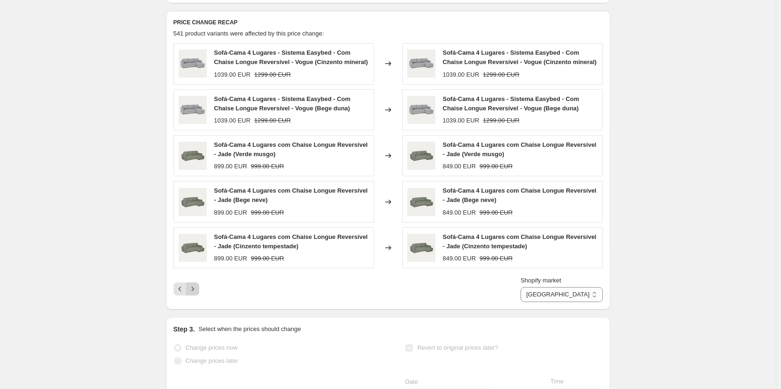
click at [195, 294] on icon "Next" at bounding box center [192, 288] width 9 height 9
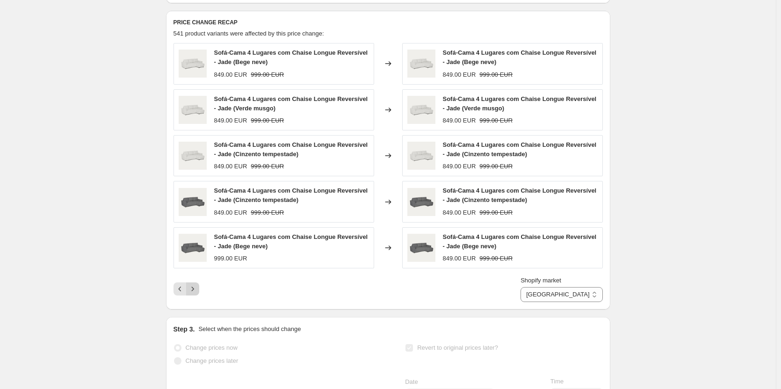
click at [195, 294] on icon "Next" at bounding box center [192, 288] width 9 height 9
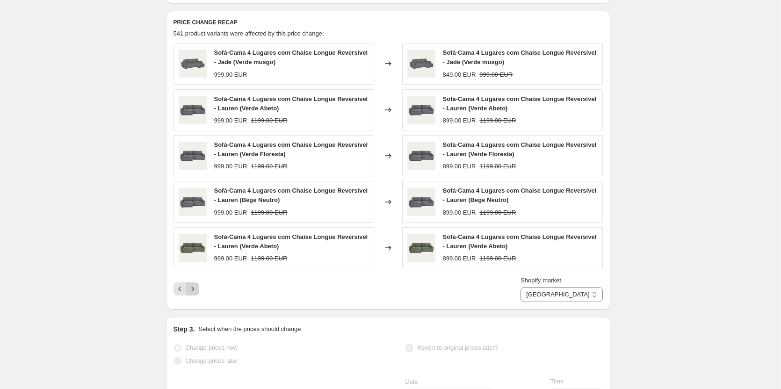
click at [197, 294] on icon "Next" at bounding box center [192, 288] width 9 height 9
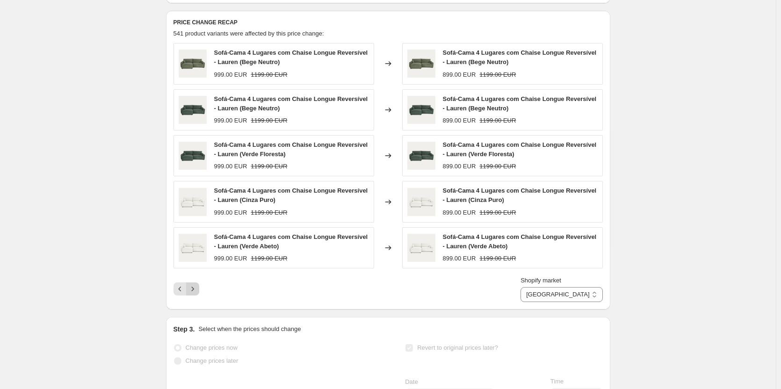
click at [196, 294] on icon "Next" at bounding box center [192, 288] width 9 height 9
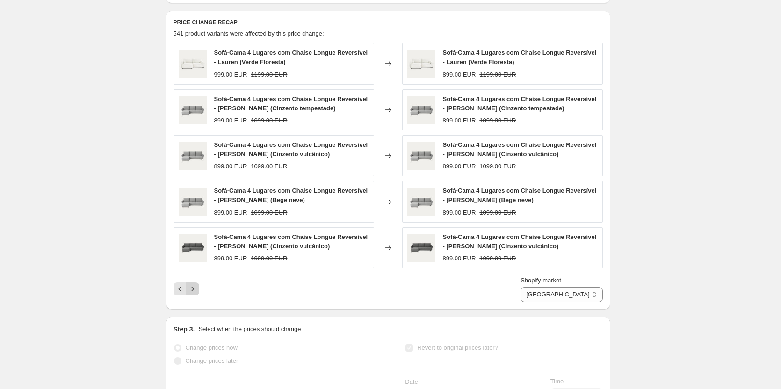
click at [196, 294] on icon "Next" at bounding box center [192, 288] width 9 height 9
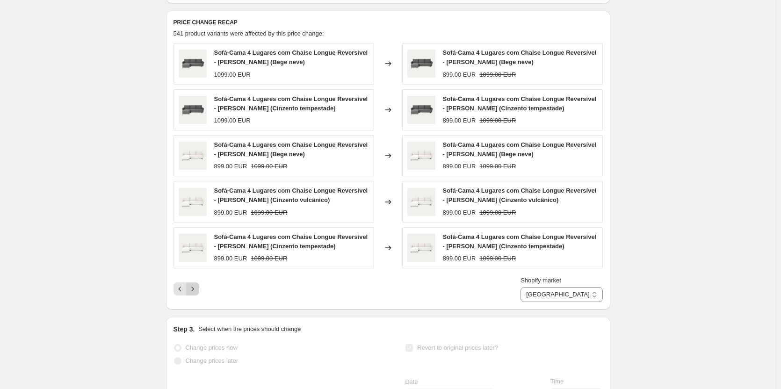
click at [196, 294] on icon "Next" at bounding box center [192, 288] width 9 height 9
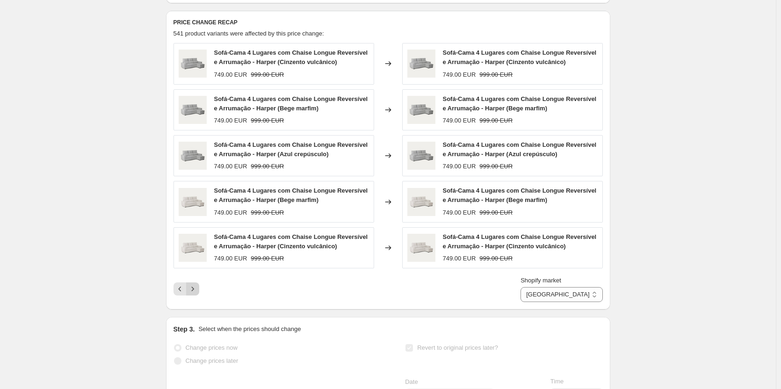
click at [196, 294] on icon "Next" at bounding box center [192, 288] width 9 height 9
